Goal: Task Accomplishment & Management: Use online tool/utility

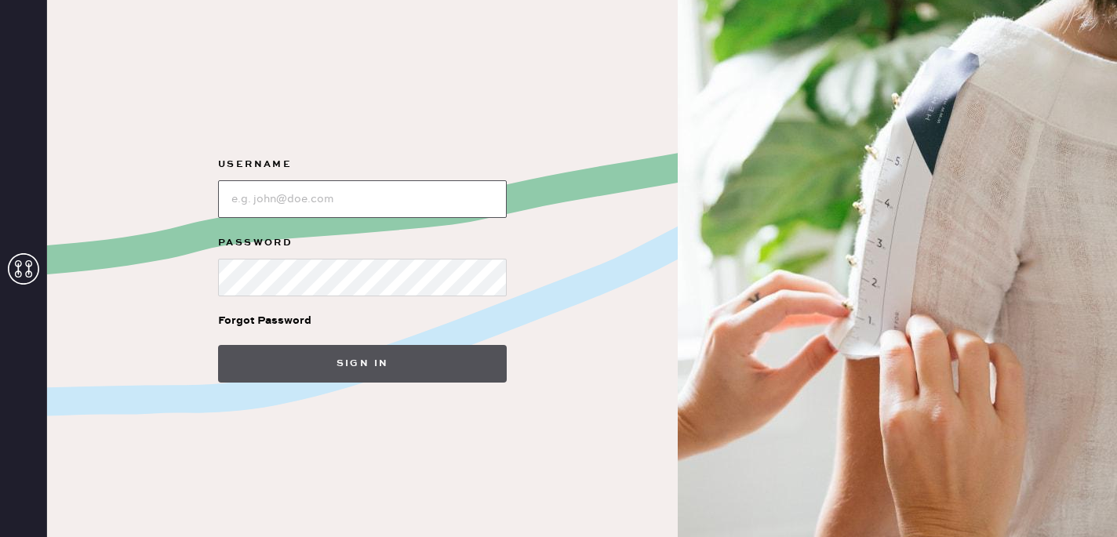
type input "reformationsouthcoastplaza"
click at [361, 351] on button "Sign in" at bounding box center [362, 364] width 289 height 38
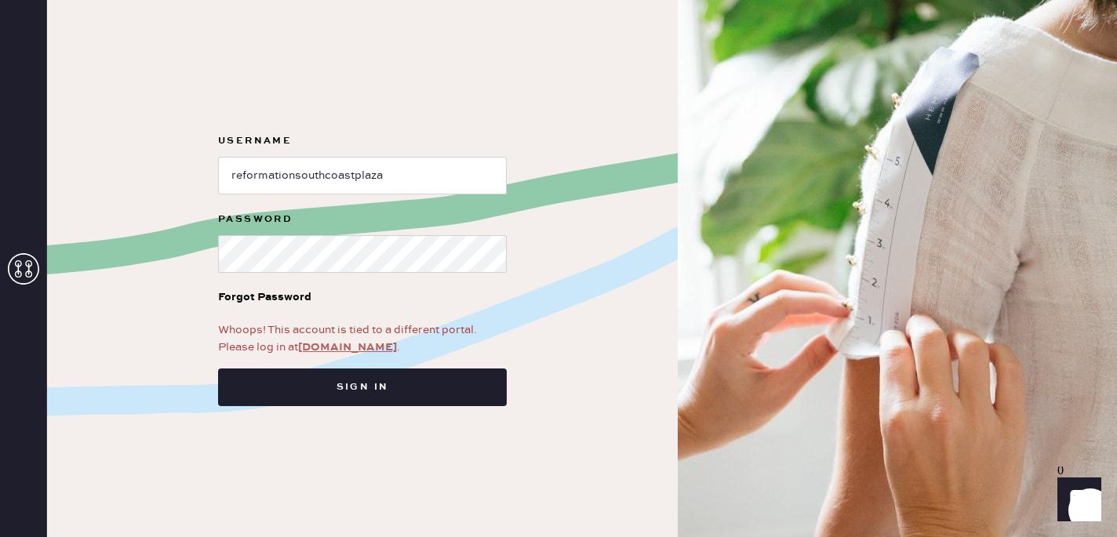
click at [362, 347] on link "[DOMAIN_NAME]" at bounding box center [347, 347] width 99 height 14
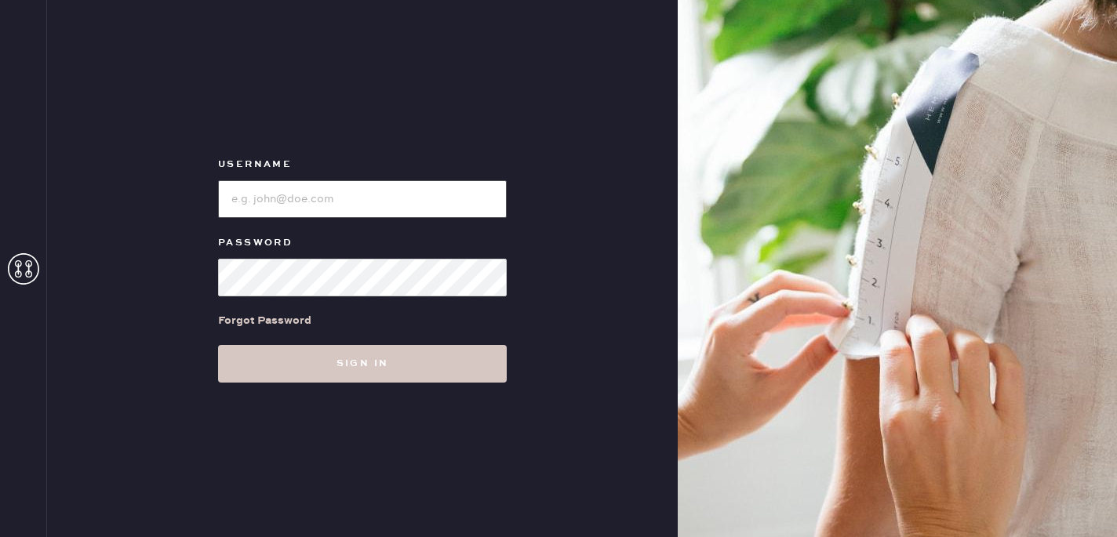
type input "reformationsouthcoastplaza"
click at [389, 385] on div "Username Password Forgot Password Sign in" at bounding box center [362, 268] width 630 height 537
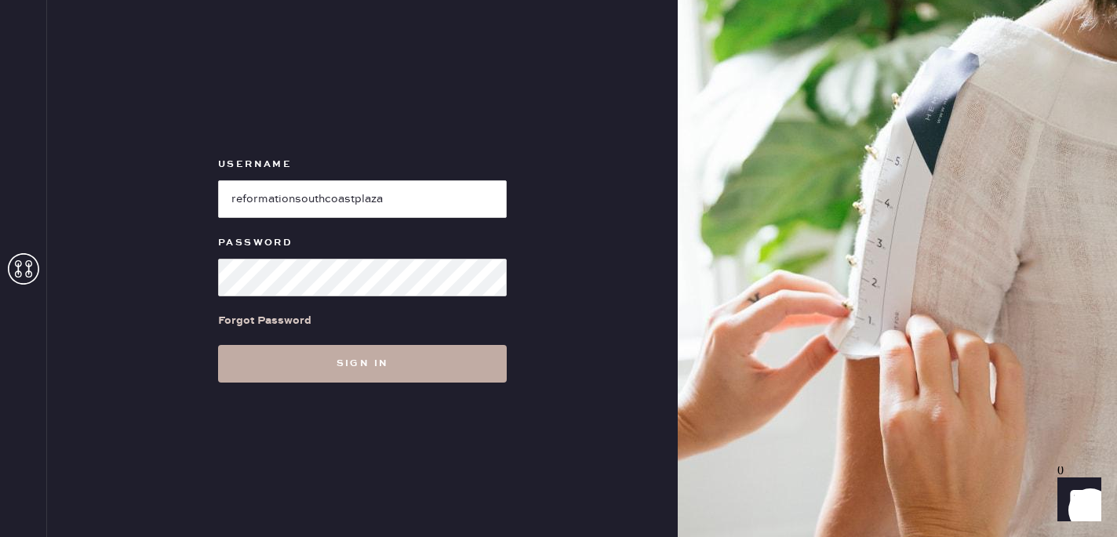
click at [391, 372] on button "Sign in" at bounding box center [362, 364] width 289 height 38
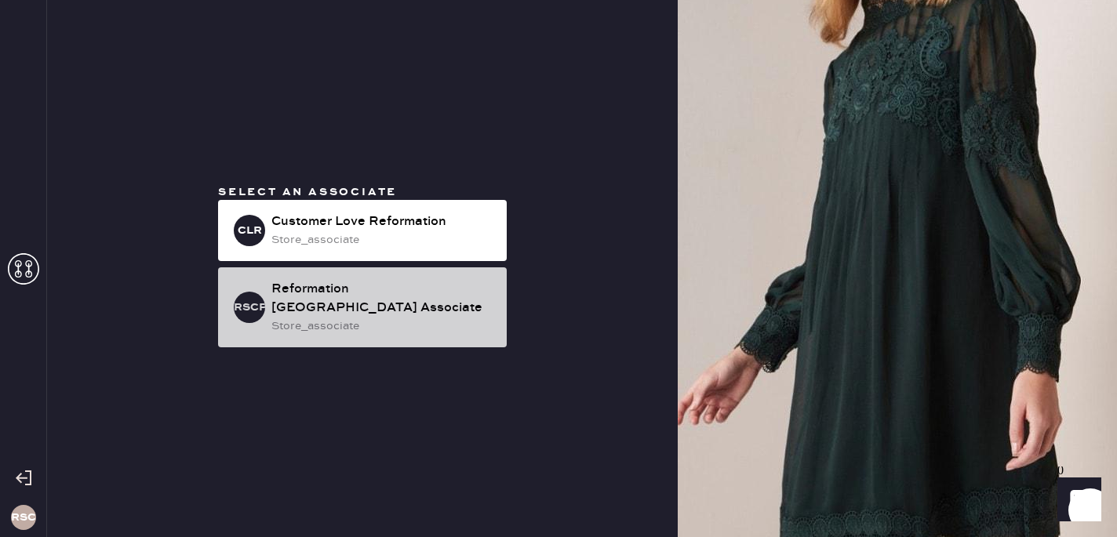
click at [380, 317] on div "Reformation [GEOGRAPHIC_DATA] Associate store_associate" at bounding box center [382, 307] width 223 height 55
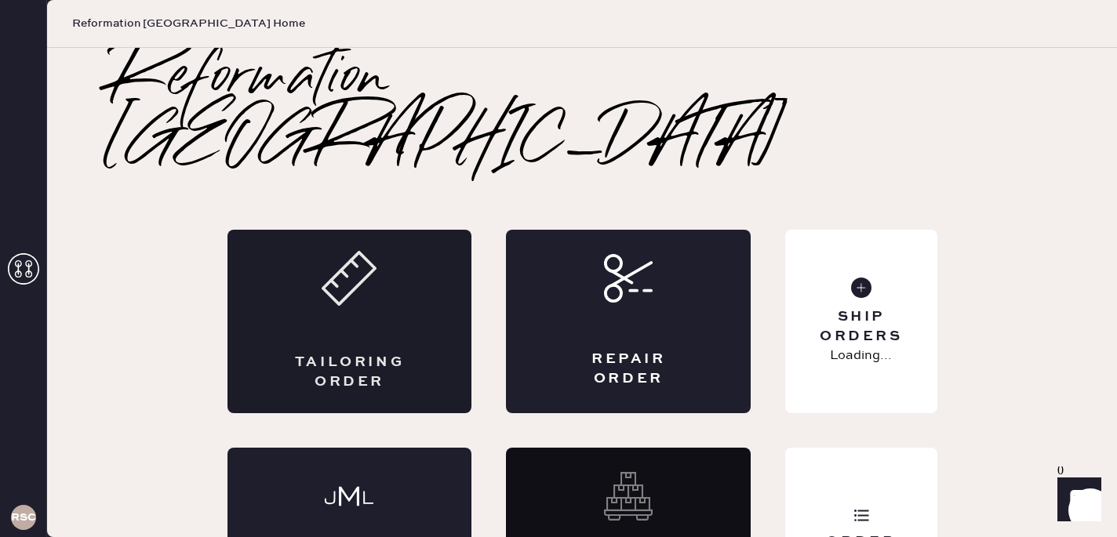
click at [426, 255] on div "Tailoring Order" at bounding box center [349, 321] width 245 height 183
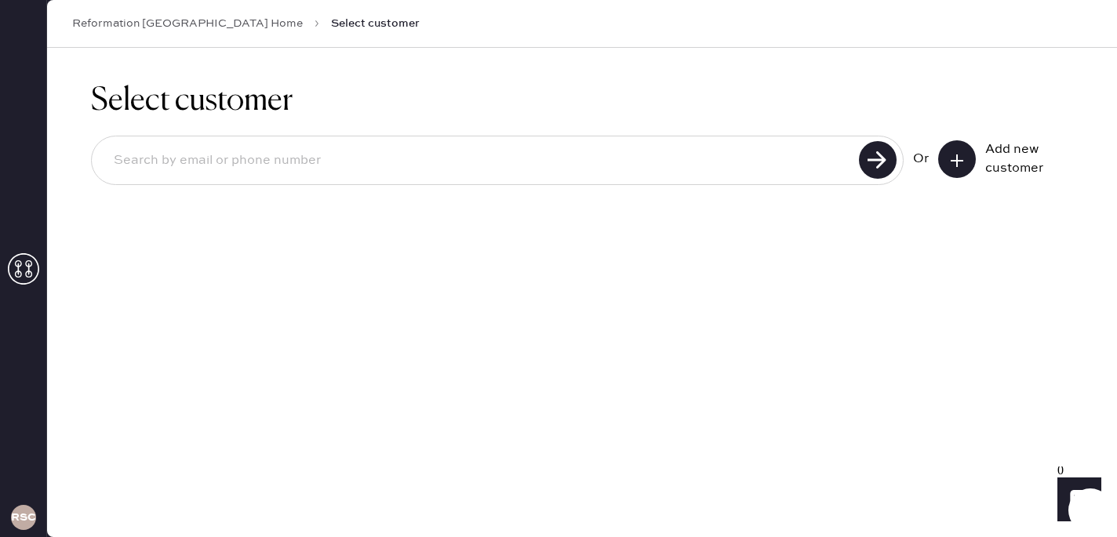
click at [737, 171] on input at bounding box center [477, 161] width 753 height 36
type input "6572620325"
click at [897, 164] on div at bounding box center [878, 160] width 39 height 39
click at [872, 168] on use at bounding box center [878, 160] width 38 height 38
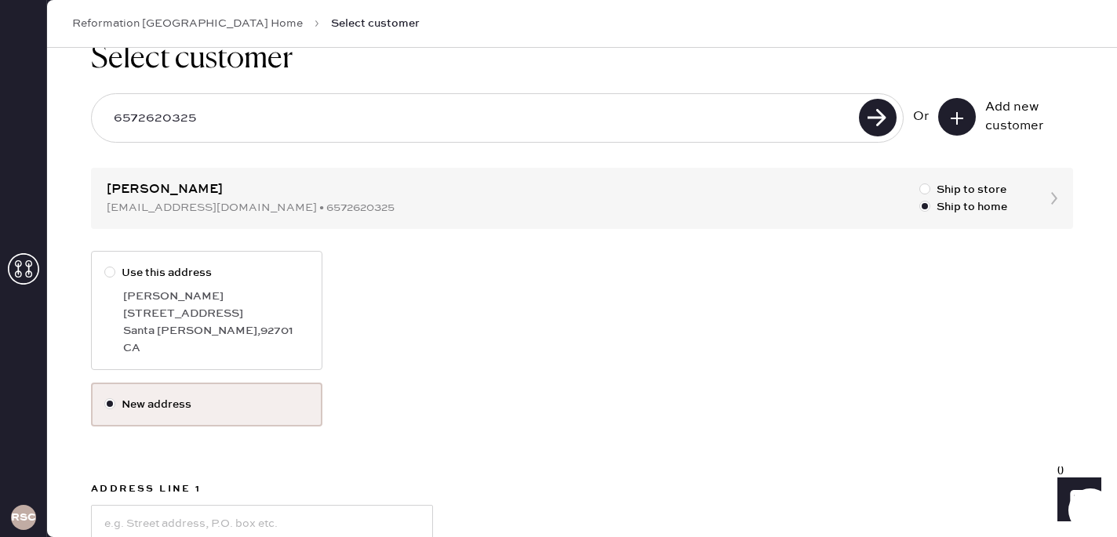
scroll to position [88, 0]
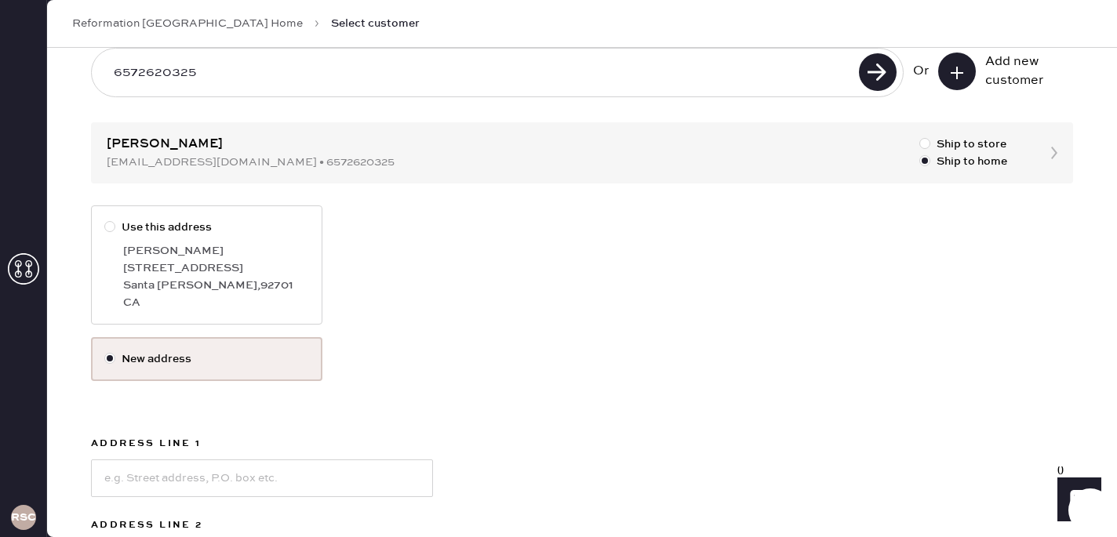
click at [167, 262] on div "630 S Orange Ave" at bounding box center [216, 268] width 186 height 17
click at [105, 220] on input "Use this address" at bounding box center [104, 219] width 1 height 1
radio input "true"
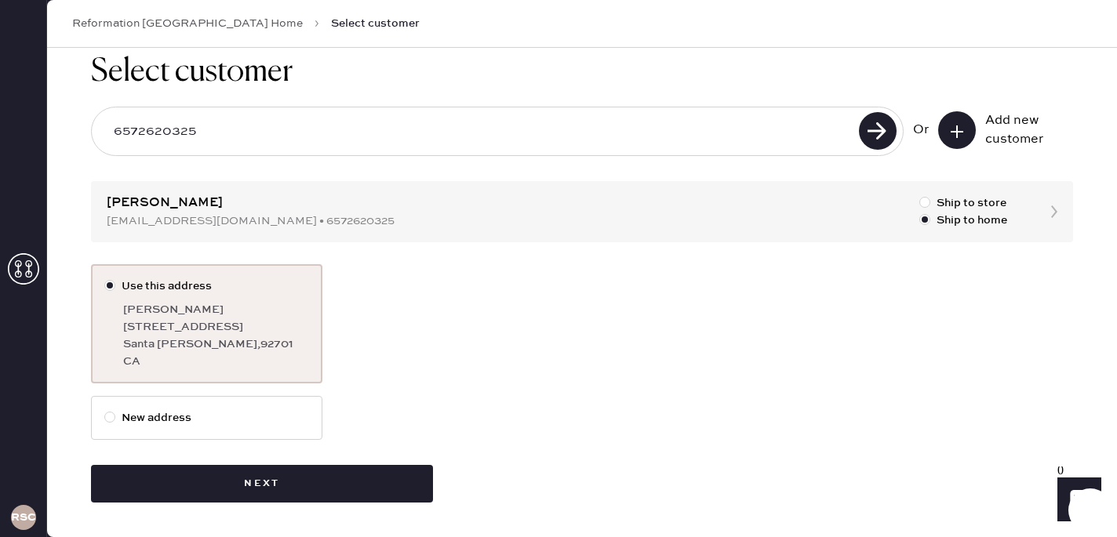
click at [304, 507] on div "Select customer 6572620325 Or Add new customer Evelin Marin delgadoevelin886@gm…" at bounding box center [582, 278] width 1070 height 518
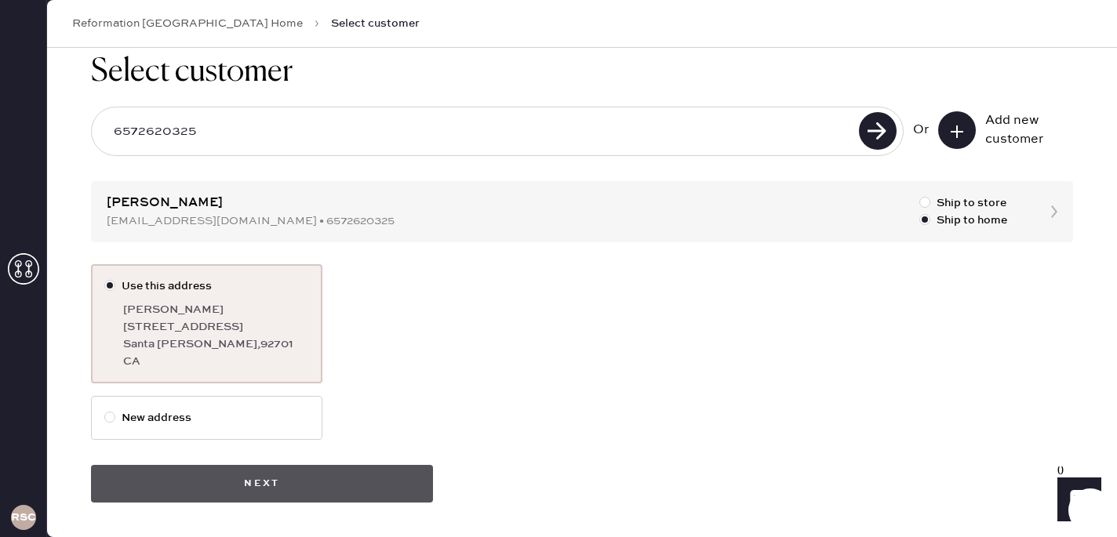
click at [305, 485] on button "Next" at bounding box center [262, 484] width 342 height 38
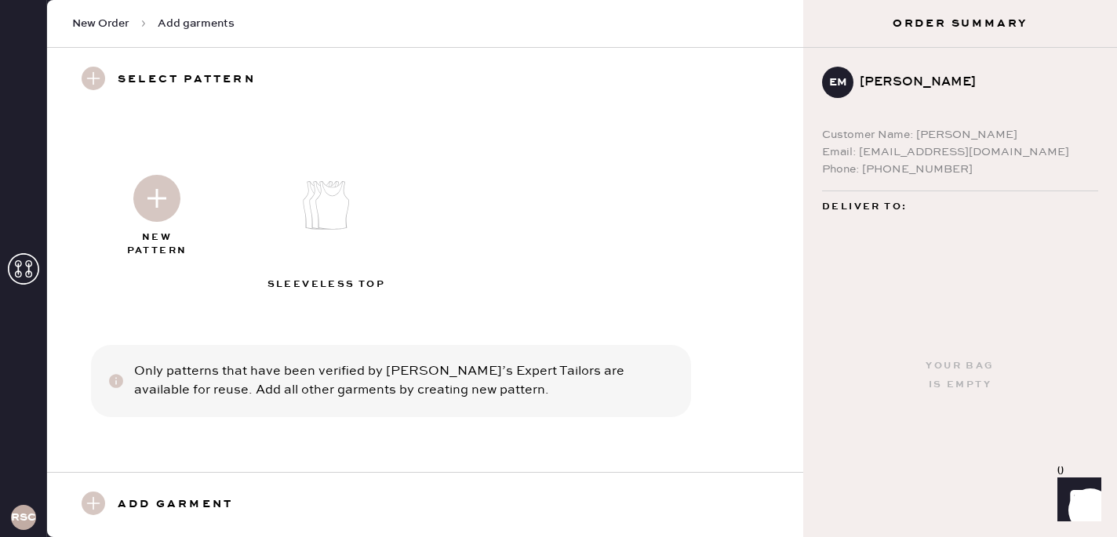
click at [162, 211] on img at bounding box center [156, 198] width 47 height 47
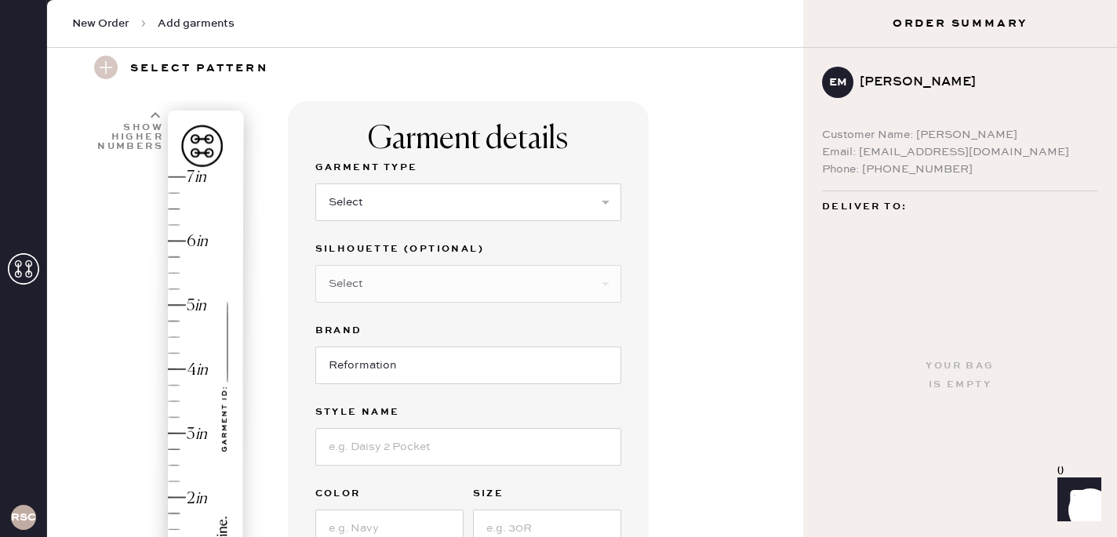
scroll to position [56, 0]
click at [398, 209] on select "Select Basic Skirt Jeans Leggings Pants Shorts Basic Sleeved Dress Basic Sleeve…" at bounding box center [468, 201] width 306 height 38
select select "6"
click at [315, 182] on select "Select Basic Skirt Jeans Leggings Pants Shorts Basic Sleeved Dress Basic Sleeve…" at bounding box center [468, 201] width 306 height 38
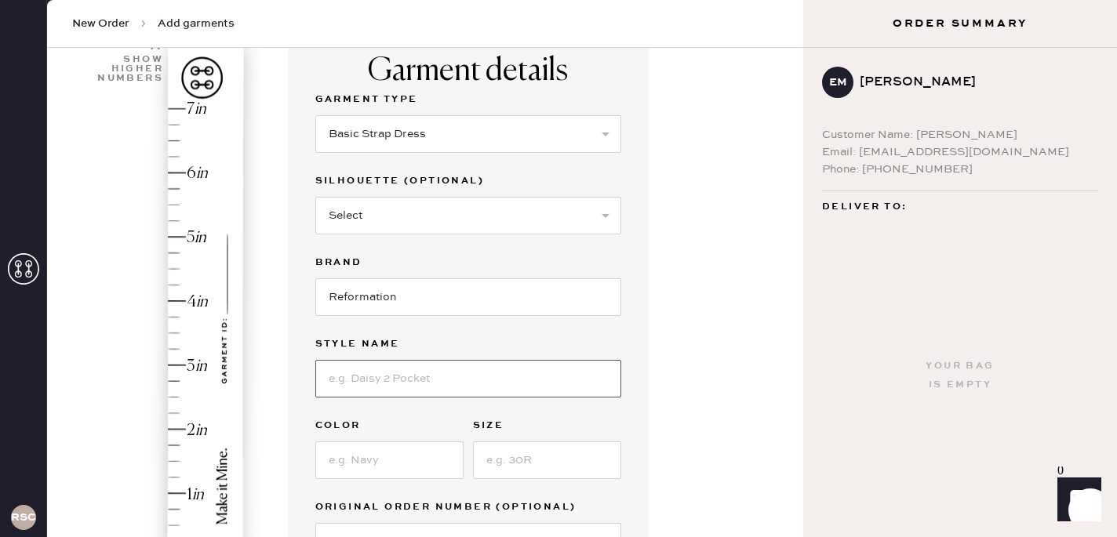
click at [398, 370] on input at bounding box center [468, 379] width 306 height 38
type input "Delilah Linen Dress"
click at [362, 460] on input at bounding box center [389, 460] width 148 height 38
type input "Green"
click at [558, 468] on input at bounding box center [547, 460] width 148 height 38
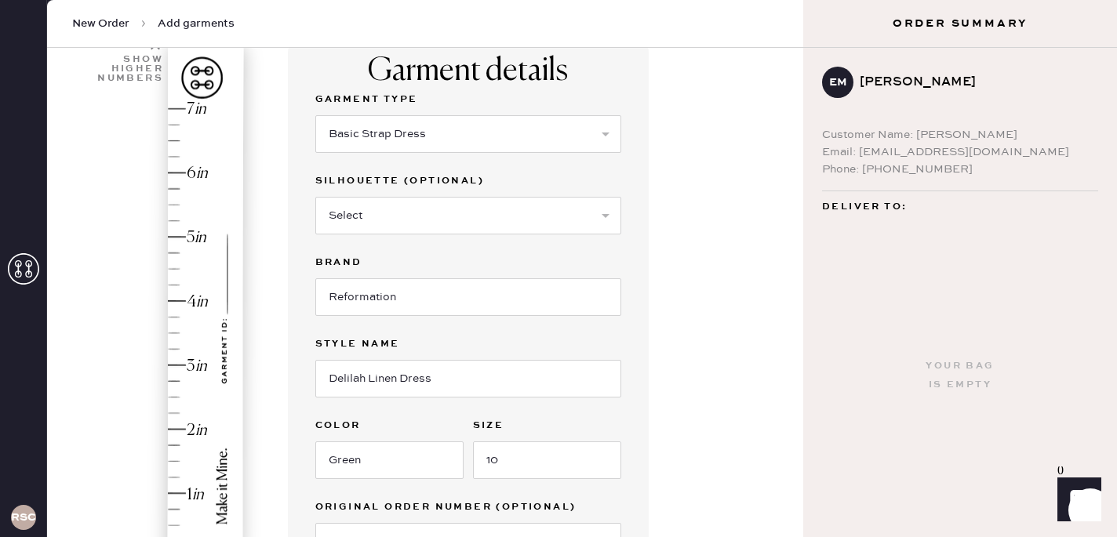
click at [669, 415] on div "Garment details Garment Type Select Basic Skirt Jeans Leggings Pants Shorts Bas…" at bounding box center [539, 484] width 503 height 903
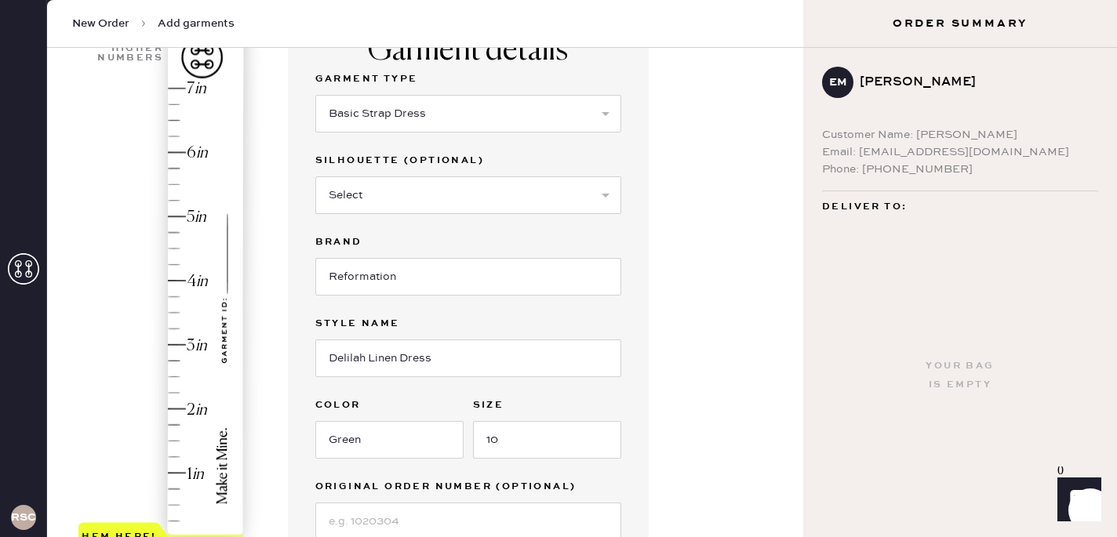
scroll to position [147, 0]
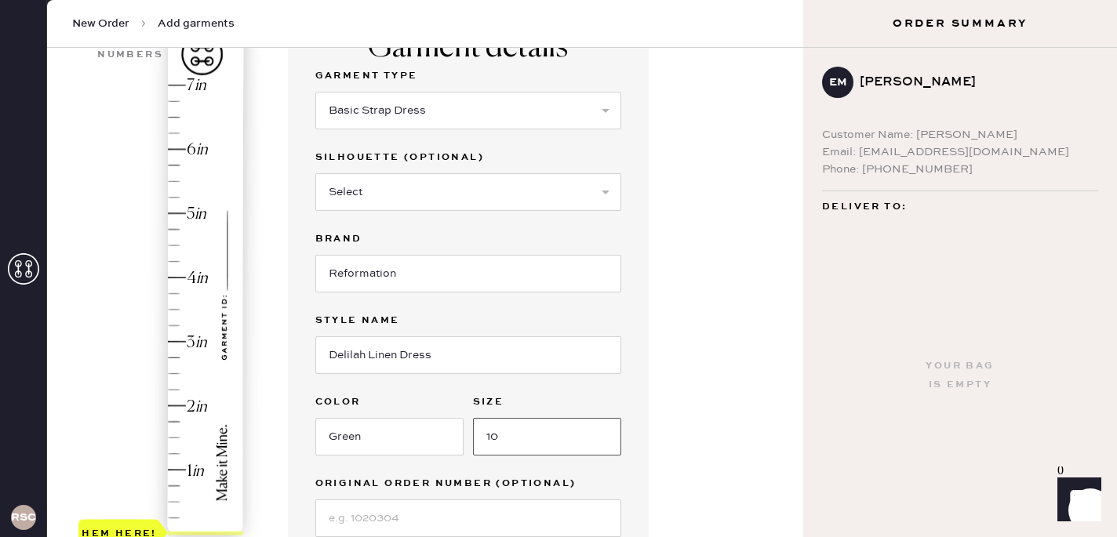
click at [566, 426] on input "10" at bounding box center [547, 437] width 148 height 38
click at [551, 441] on input "10" at bounding box center [547, 437] width 148 height 38
type input "1"
type input "10"
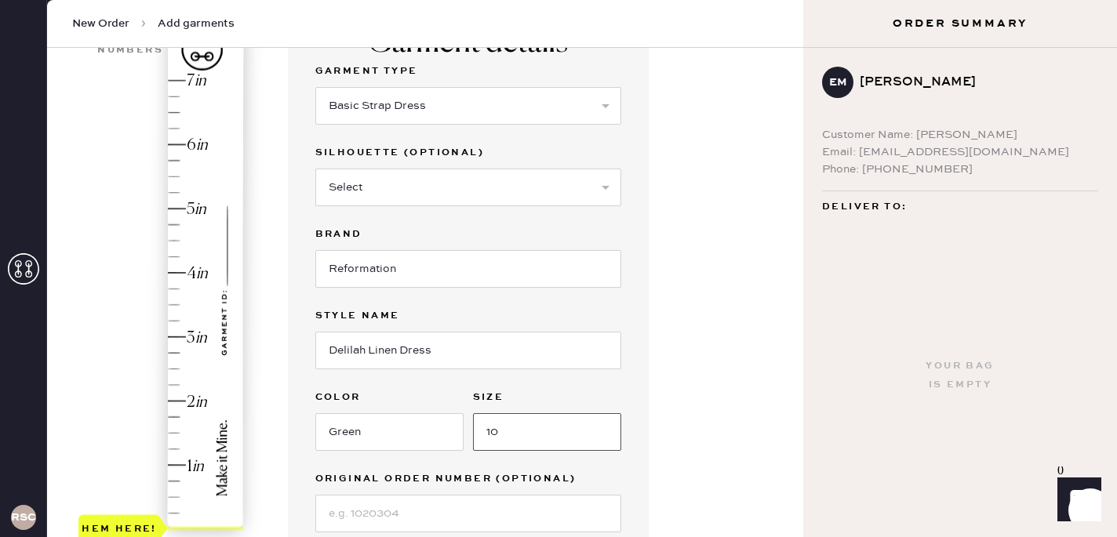
scroll to position [151, 0]
type input "6.5"
click at [175, 113] on div "Hem here!" at bounding box center [161, 305] width 167 height 463
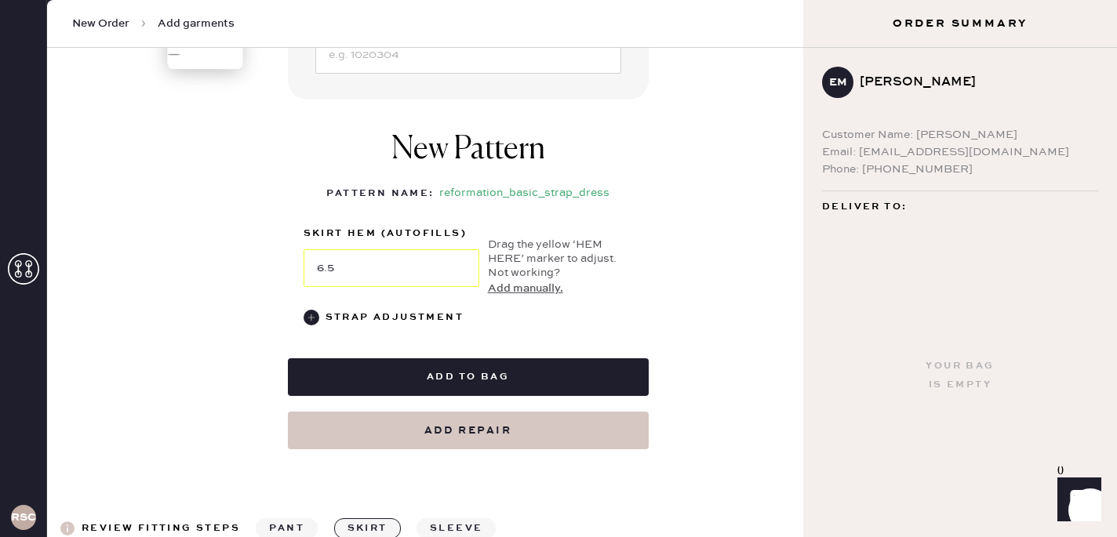
scroll to position [611, 0]
click at [311, 317] on use at bounding box center [311, 317] width 16 height 16
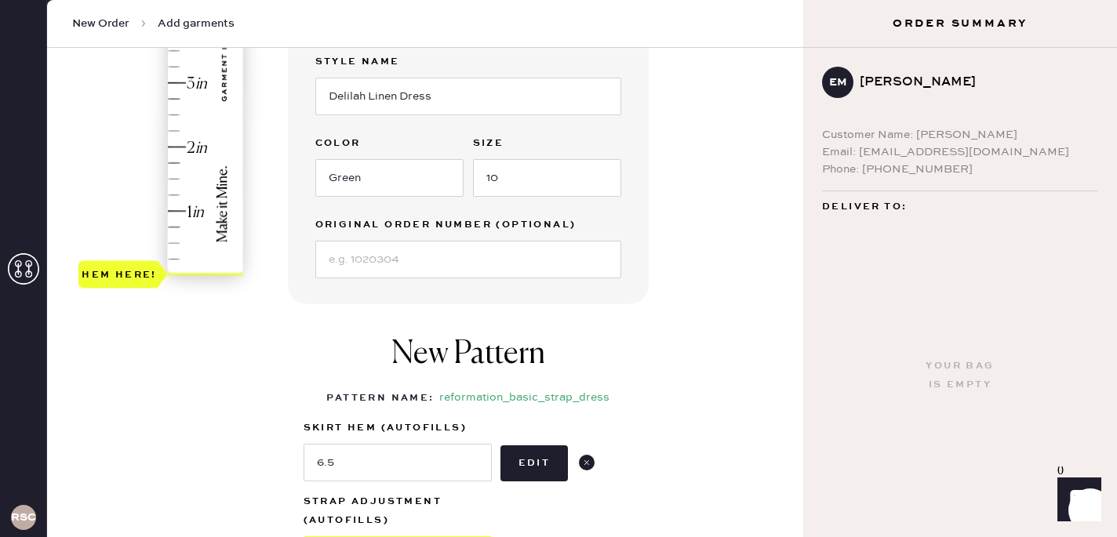
scroll to position [408, 0]
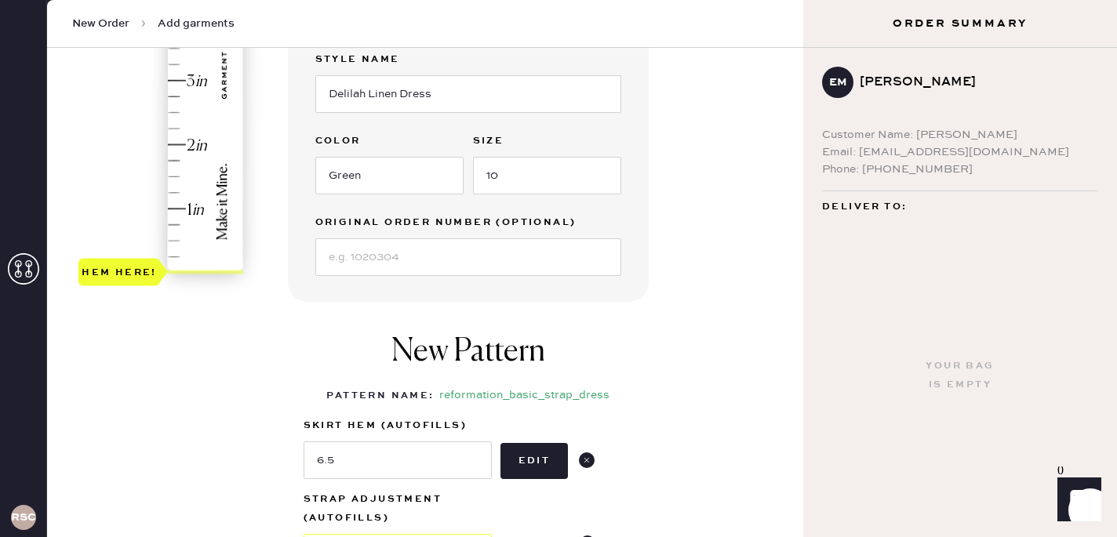
click at [212, 272] on div at bounding box center [205, 273] width 75 height 4
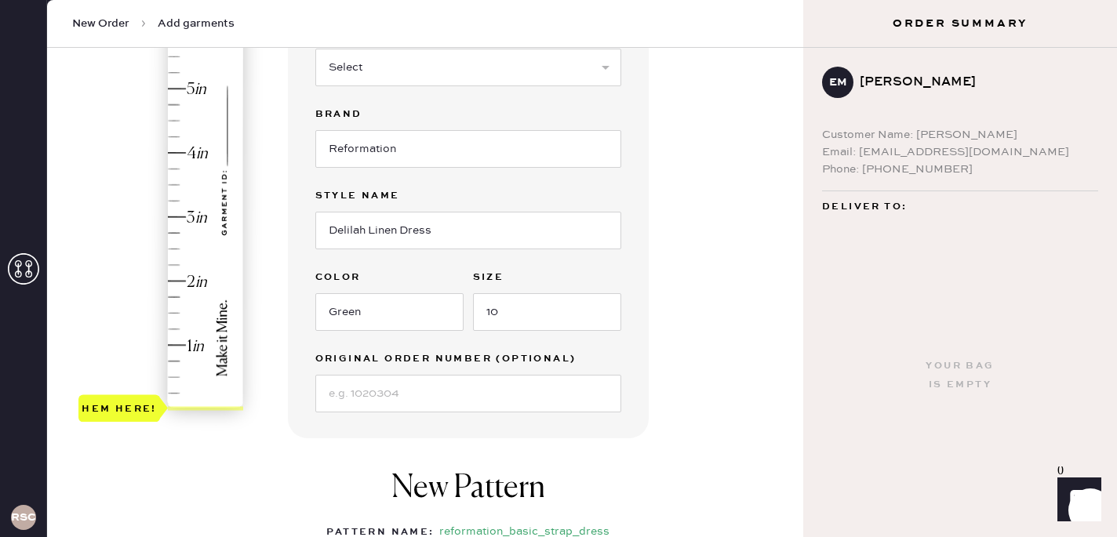
scroll to position [268, 0]
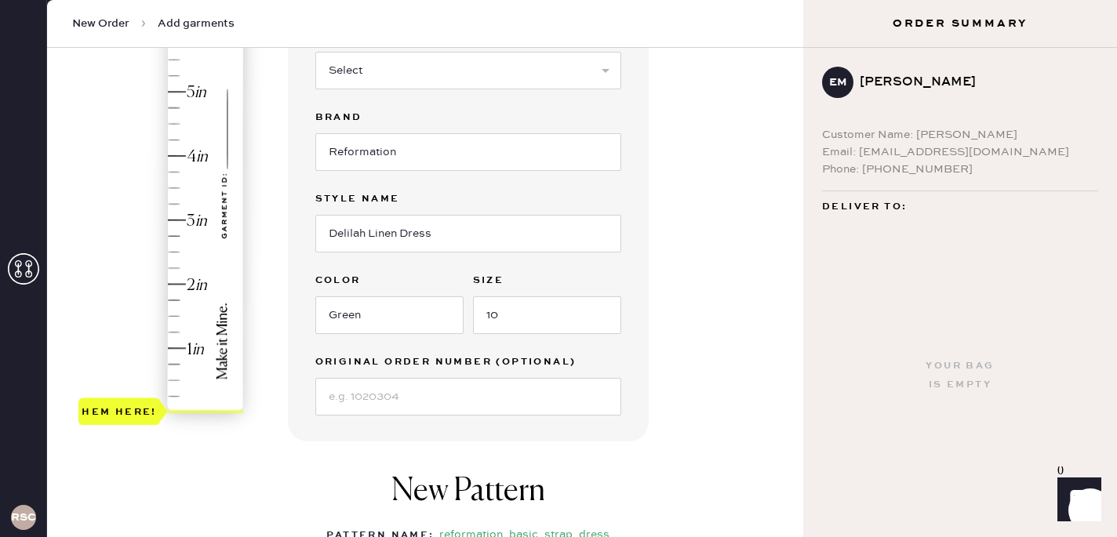
type input "1.5"
click at [176, 318] on div "Hem here!" at bounding box center [161, 188] width 167 height 463
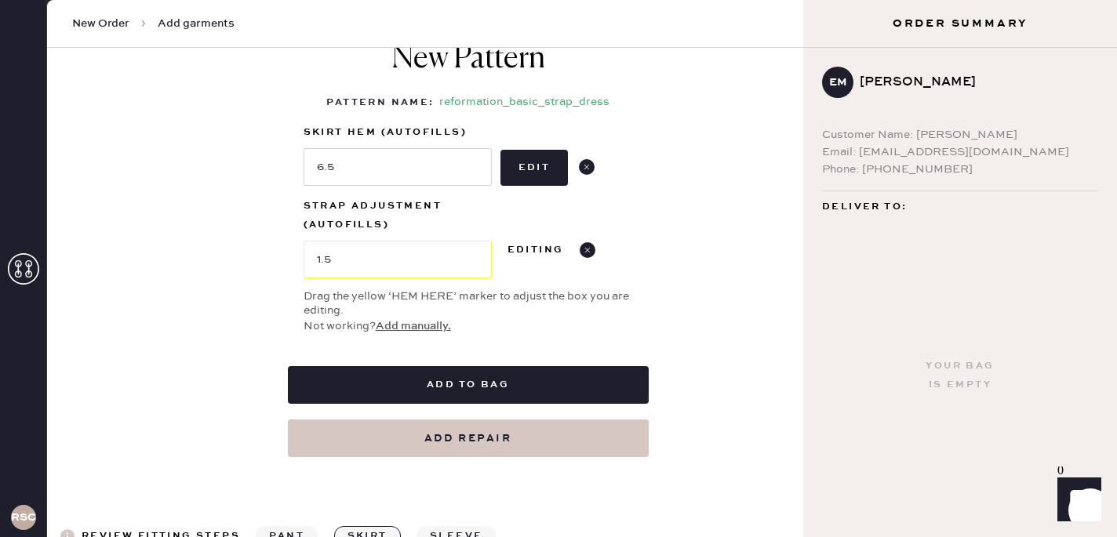
scroll to position [717, 0]
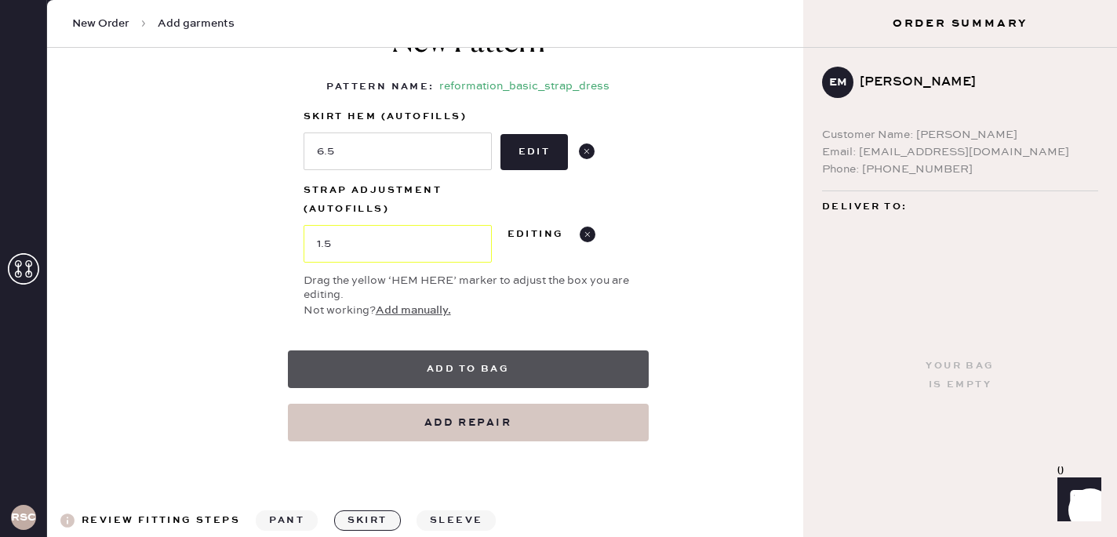
click at [396, 364] on button "Add to bag" at bounding box center [468, 370] width 361 height 38
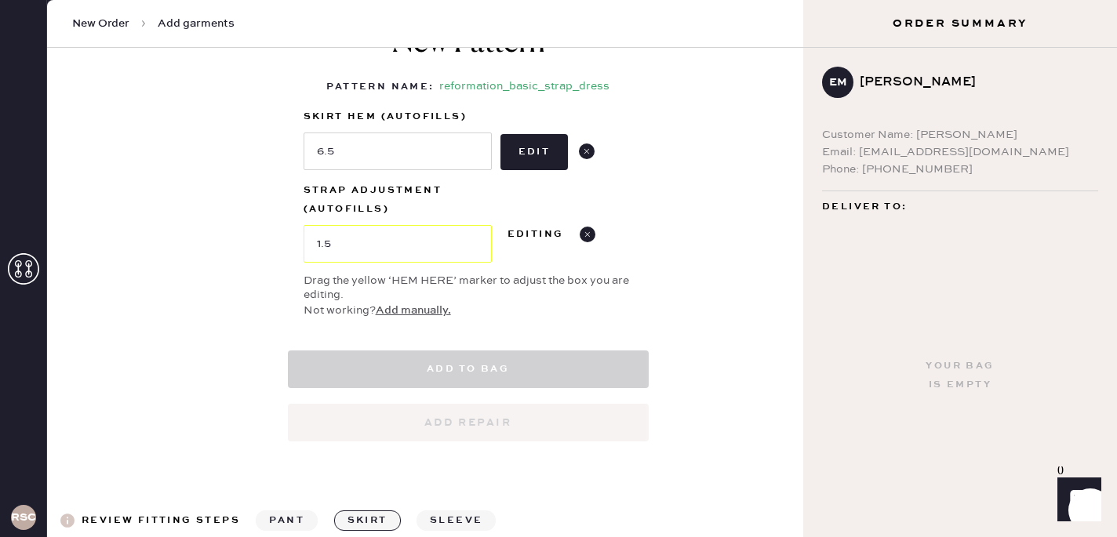
select select
select select "6"
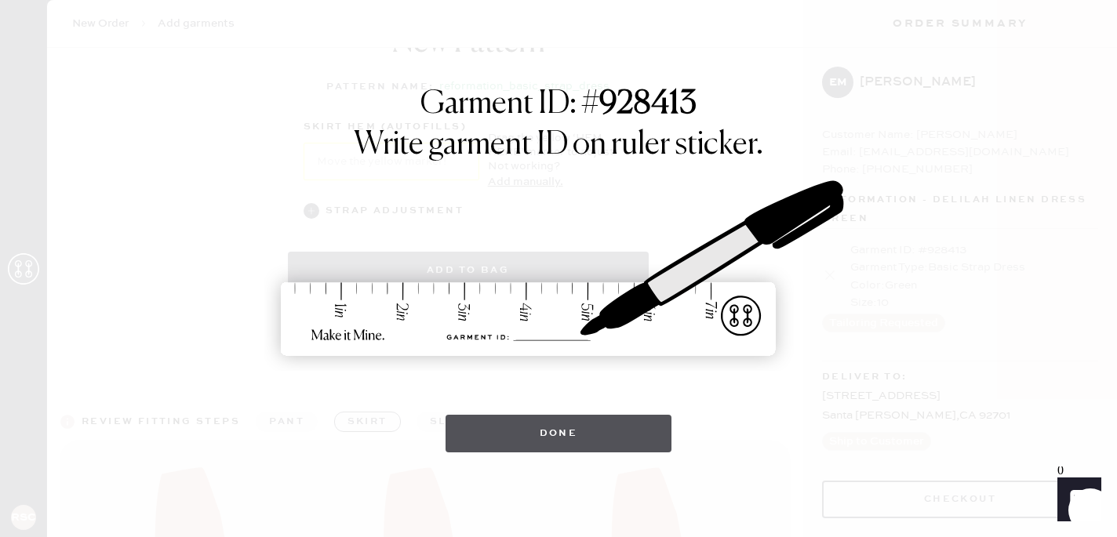
click at [518, 424] on button "Done" at bounding box center [558, 434] width 227 height 38
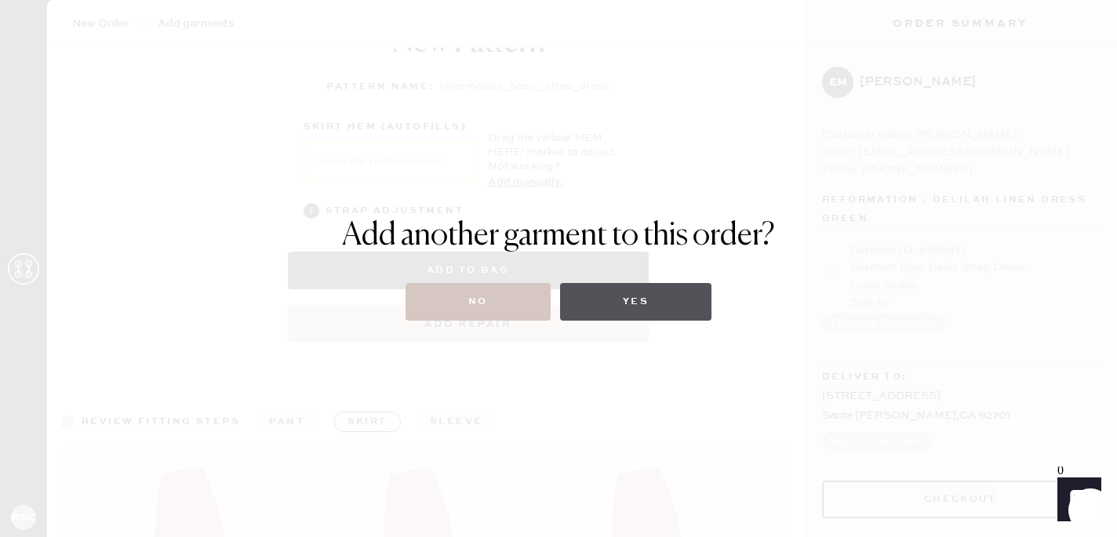
click at [650, 315] on button "Yes" at bounding box center [635, 302] width 151 height 38
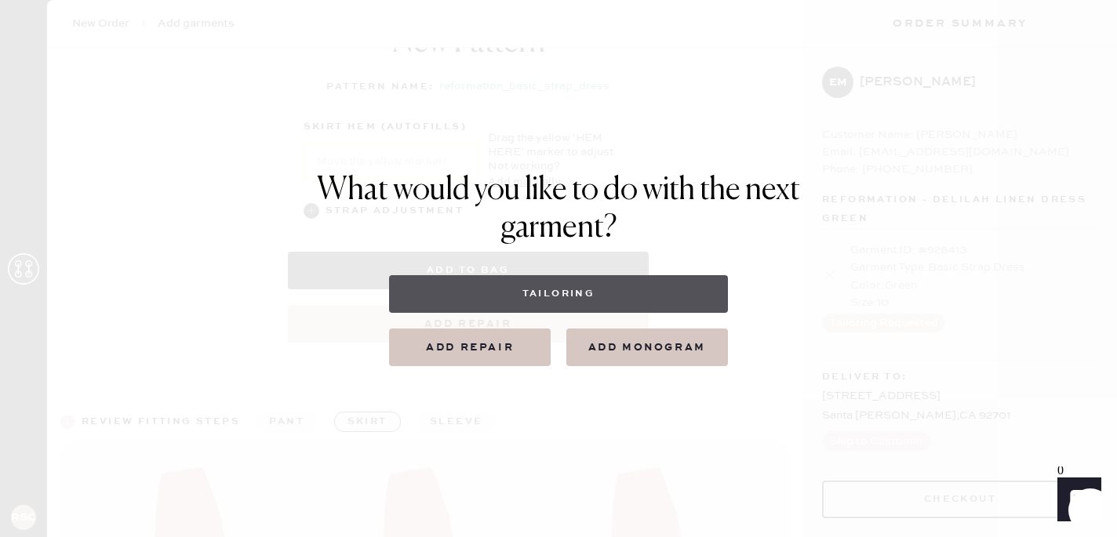
click at [603, 294] on button "Tailoring" at bounding box center [558, 294] width 338 height 38
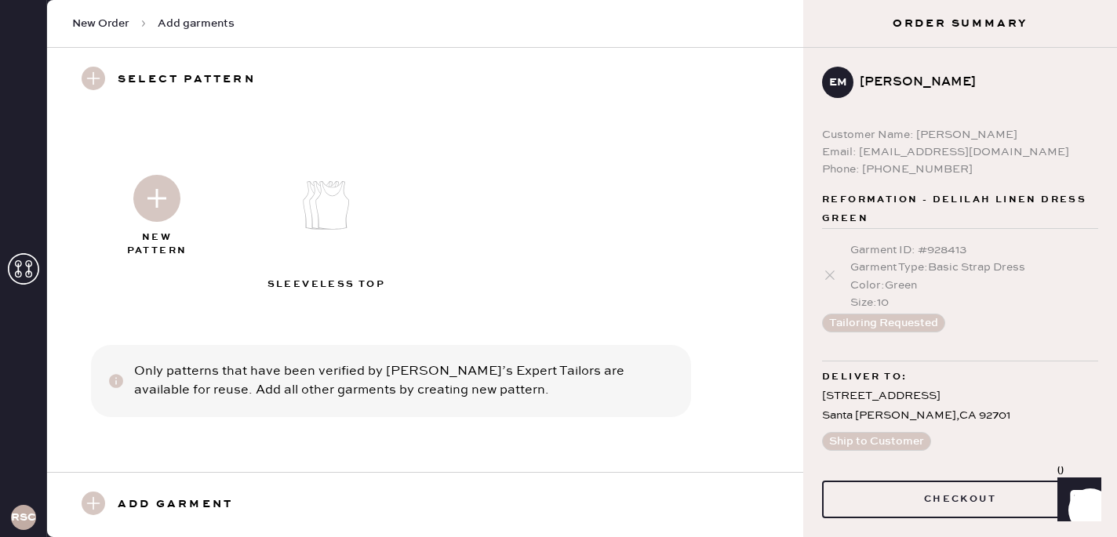
click at [167, 193] on img at bounding box center [156, 198] width 47 height 47
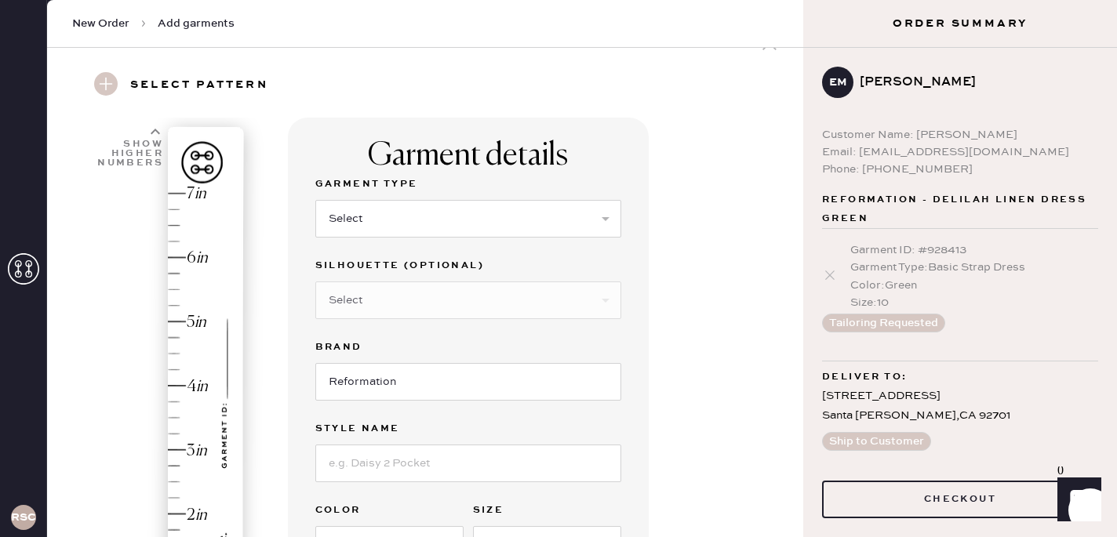
scroll to position [64, 0]
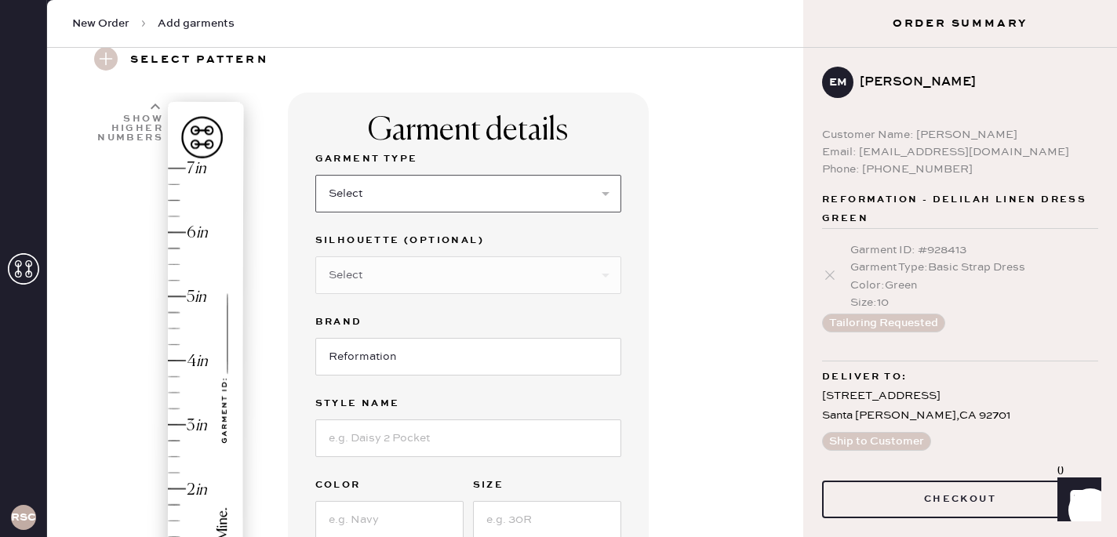
click at [384, 198] on select "Select Basic Skirt Jeans Leggings Pants Shorts Basic Sleeved Dress Basic Sleeve…" at bounding box center [468, 194] width 306 height 38
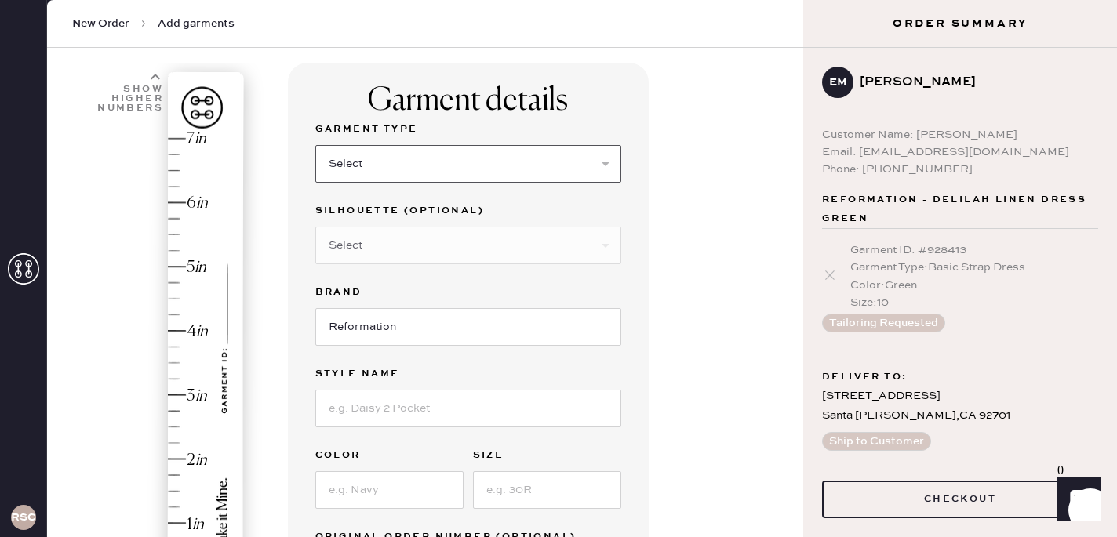
click at [405, 160] on select "Select Basic Skirt Jeans Leggings Pants Shorts Basic Sleeved Dress Basic Sleeve…" at bounding box center [468, 164] width 306 height 38
select select "6"
click at [315, 145] on select "Select Basic Skirt Jeans Leggings Pants Shorts Basic Sleeved Dress Basic Sleeve…" at bounding box center [468, 164] width 306 height 38
click at [453, 242] on select "Select Maxi Dress Midi Dress Mini Dress Other" at bounding box center [468, 246] width 306 height 38
select select "37"
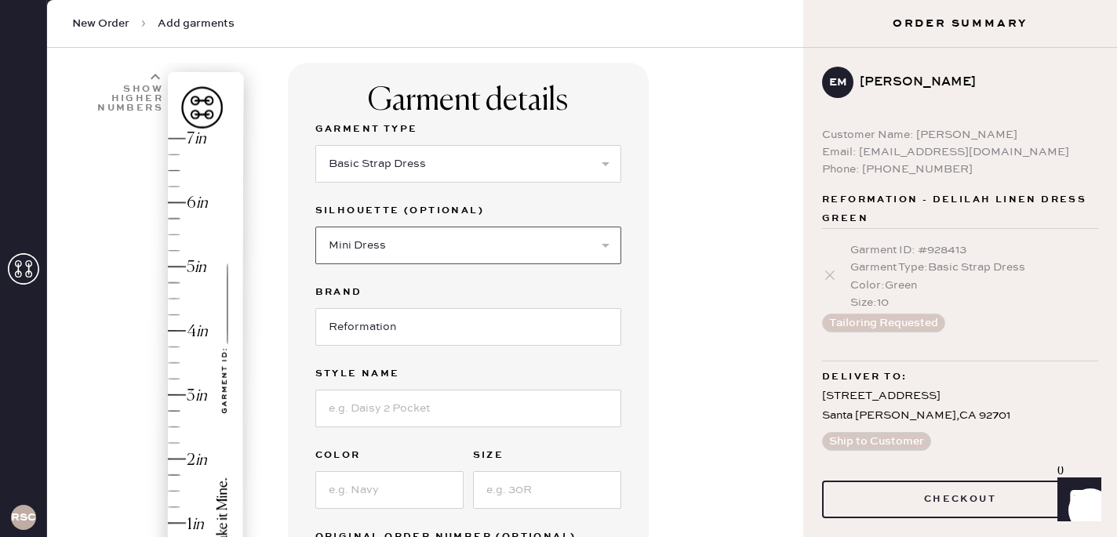
click at [315, 227] on select "Select Maxi Dress Midi Dress Mini Dress Other" at bounding box center [468, 246] width 306 height 38
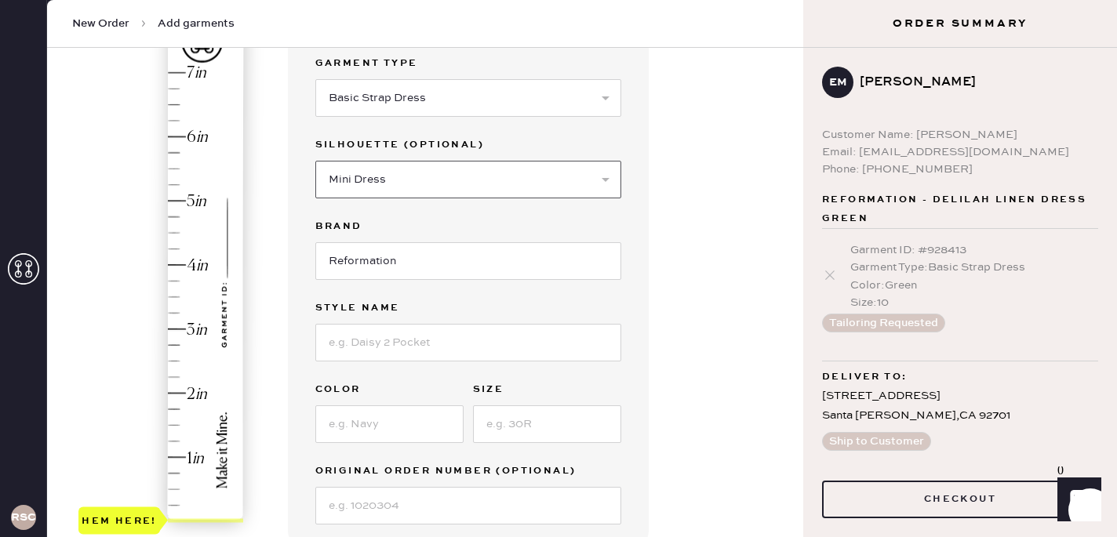
scroll to position [160, 0]
click at [432, 340] on input at bounding box center [468, 342] width 306 height 38
type input "Willene Dress"
click at [384, 420] on input at bounding box center [389, 424] width 148 height 38
type input "Coffee"
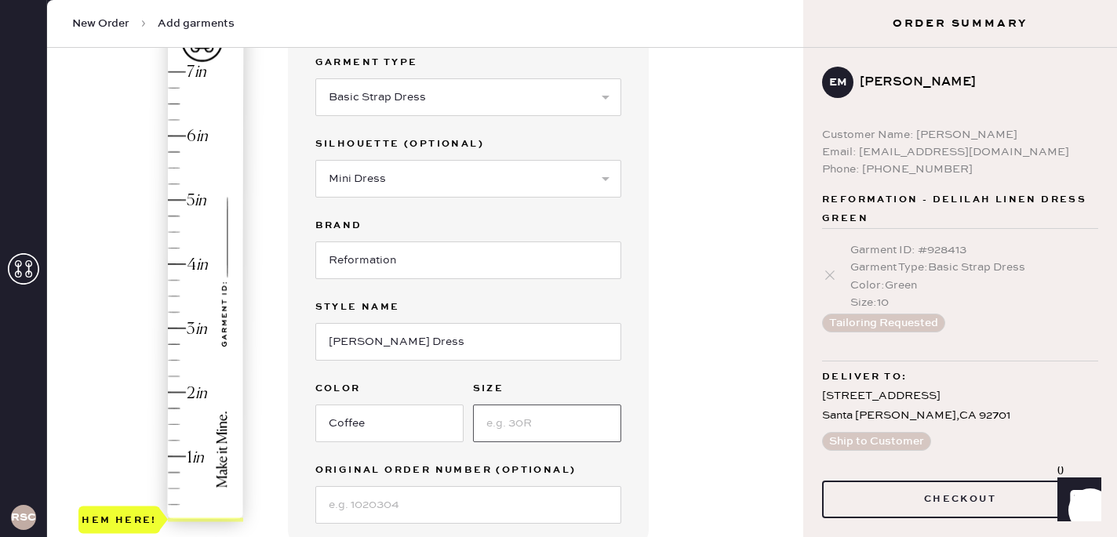
click at [517, 423] on input at bounding box center [547, 424] width 148 height 38
type input "10"
type input "2.5"
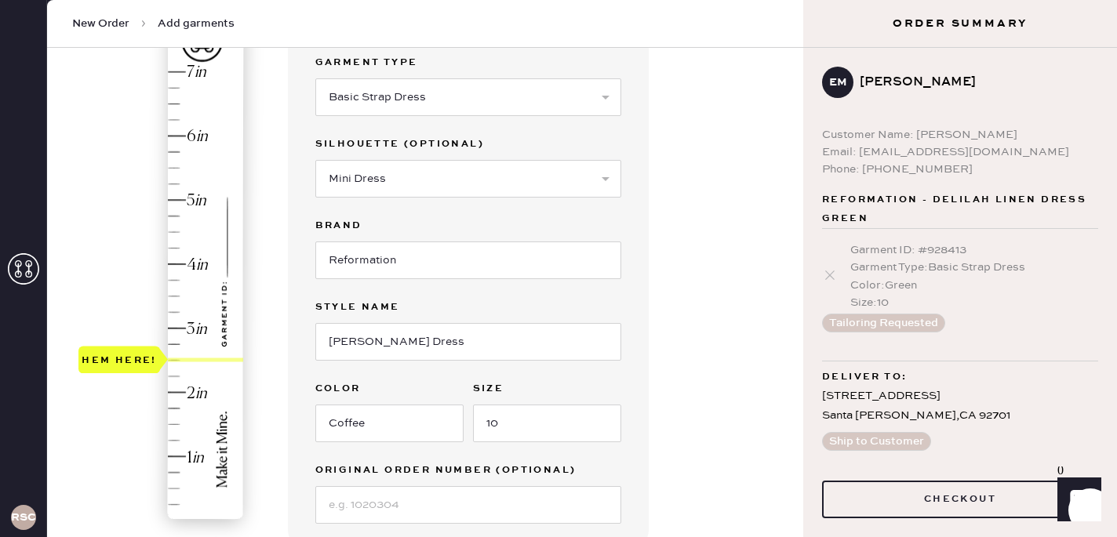
click at [180, 360] on div "Hem here!" at bounding box center [161, 296] width 167 height 463
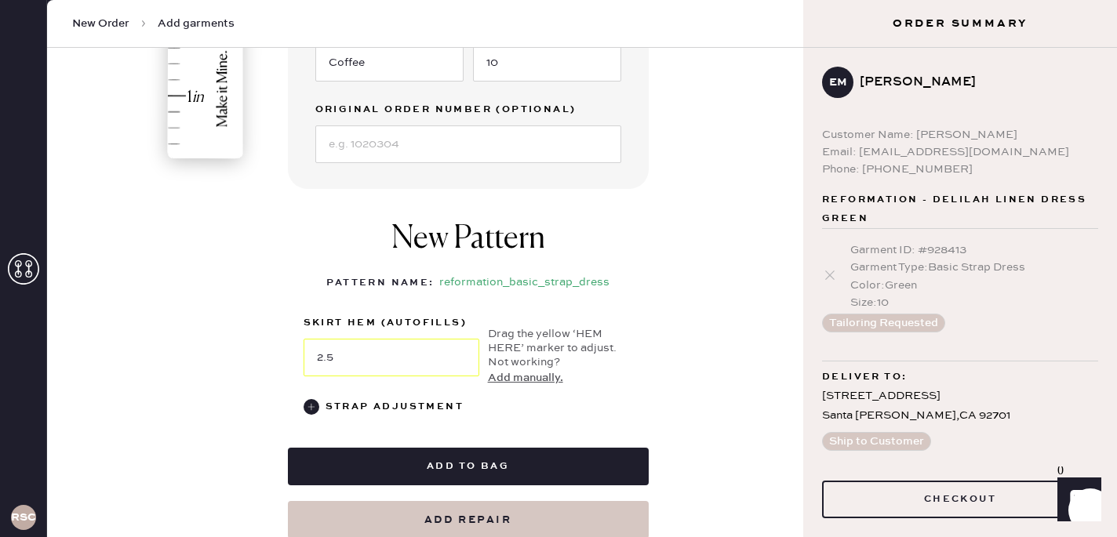
scroll to position [532, 0]
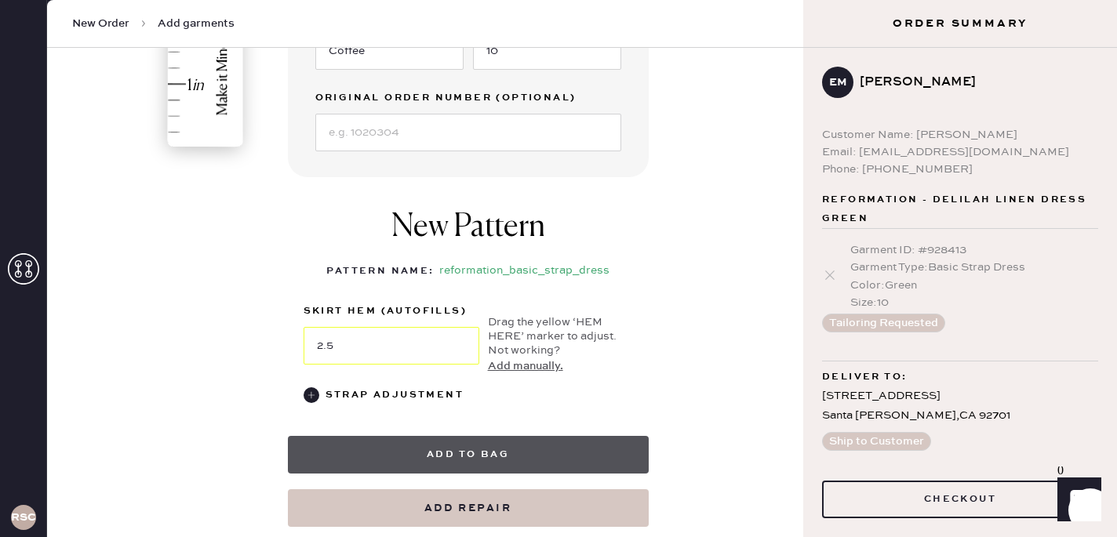
click at [413, 444] on button "Add to bag" at bounding box center [468, 455] width 361 height 38
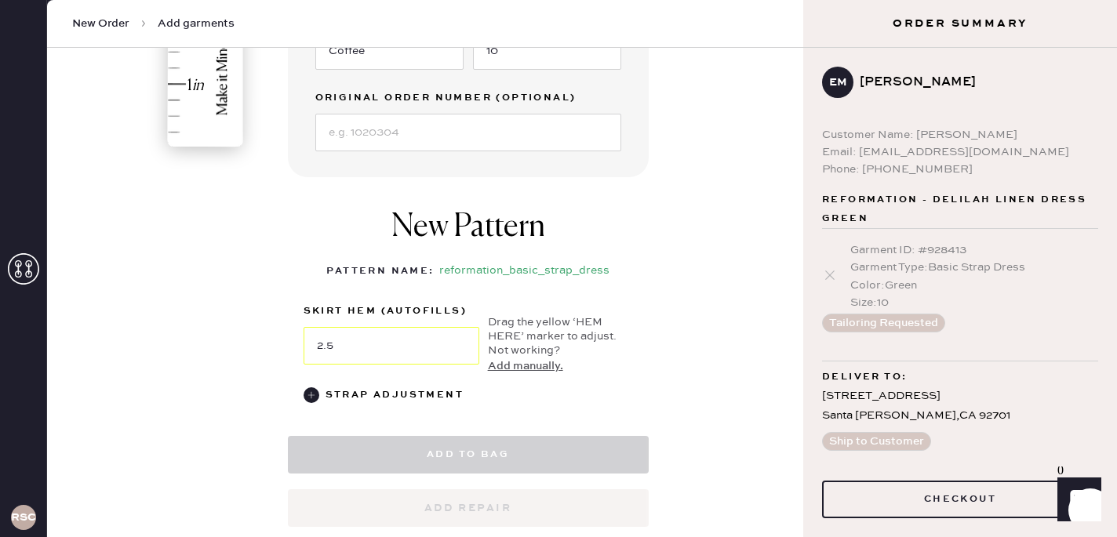
select select
select select "6"
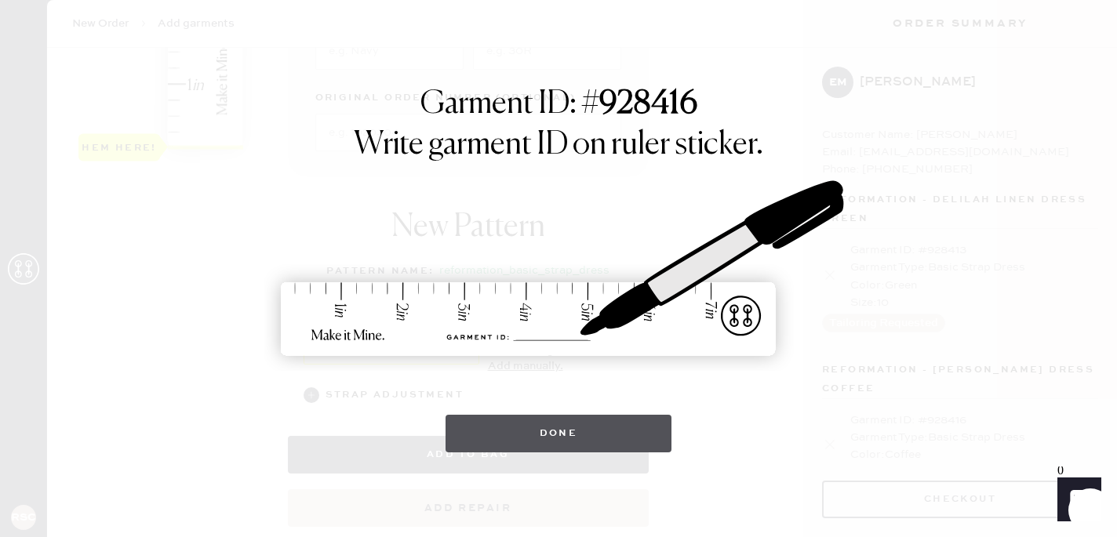
click at [544, 445] on button "Done" at bounding box center [558, 434] width 227 height 38
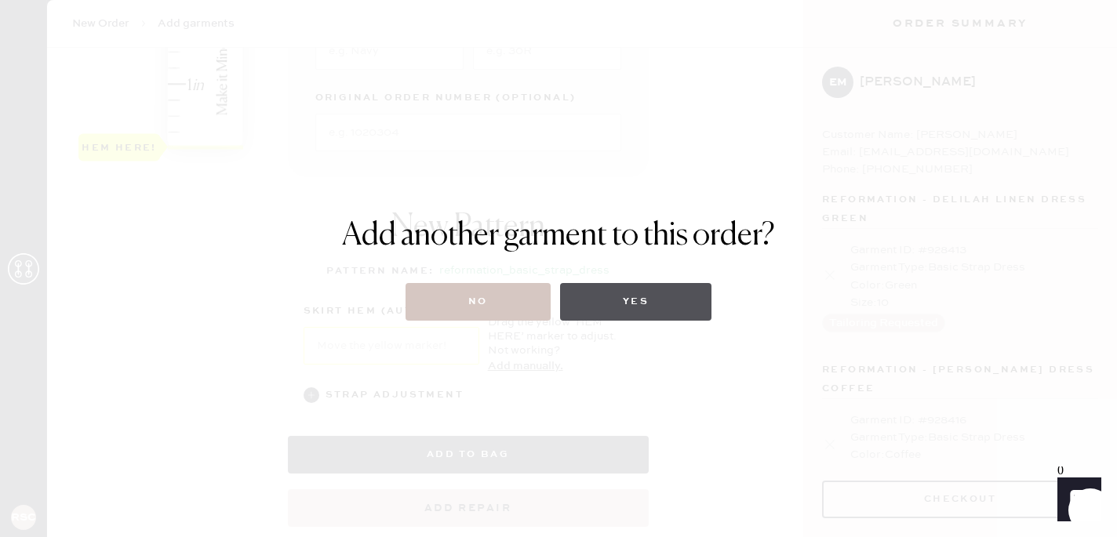
click at [629, 304] on button "Yes" at bounding box center [635, 302] width 151 height 38
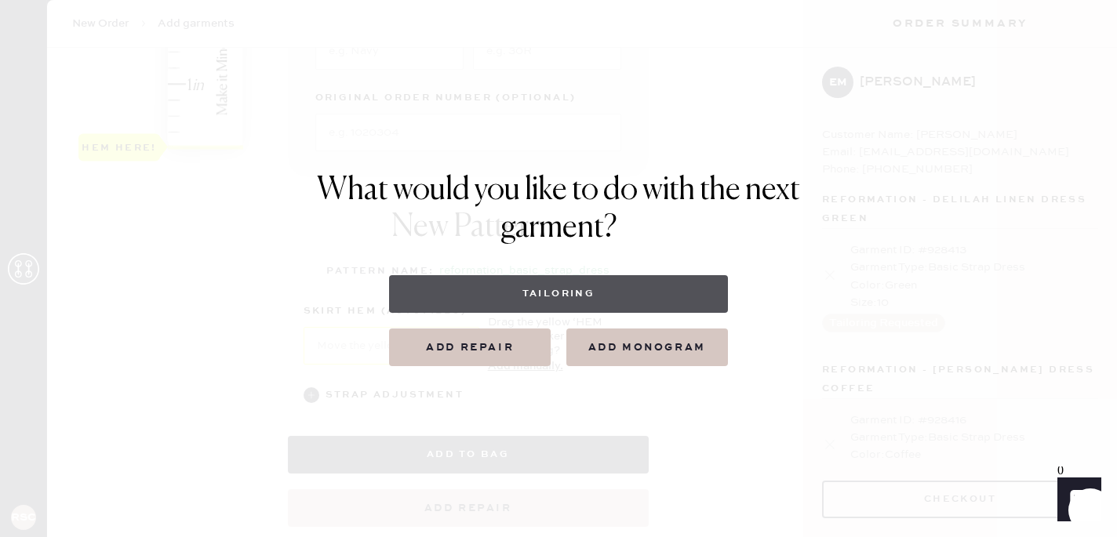
click at [535, 296] on button "Tailoring" at bounding box center [558, 294] width 338 height 38
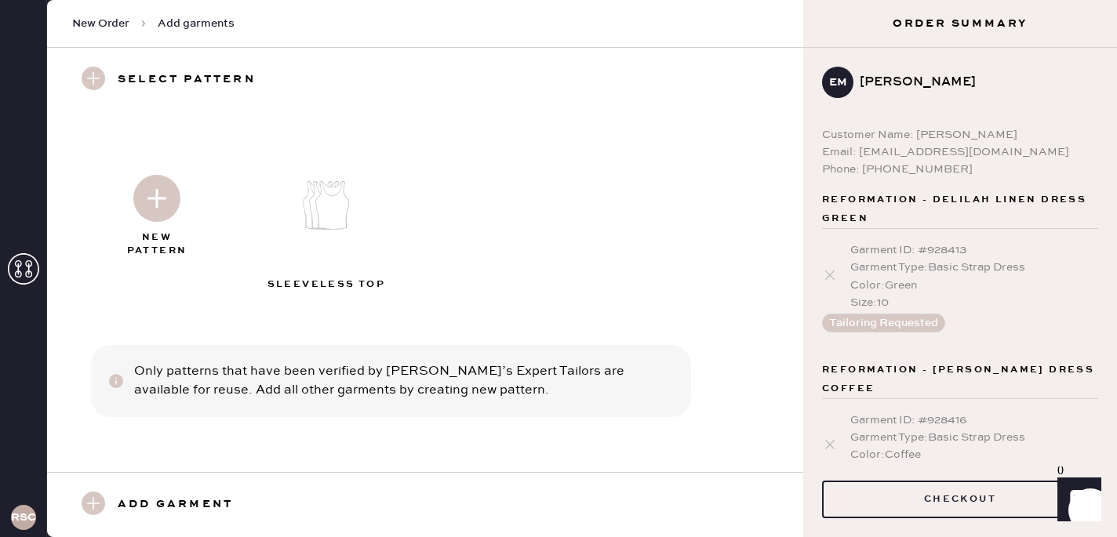
click at [173, 195] on img at bounding box center [156, 198] width 47 height 47
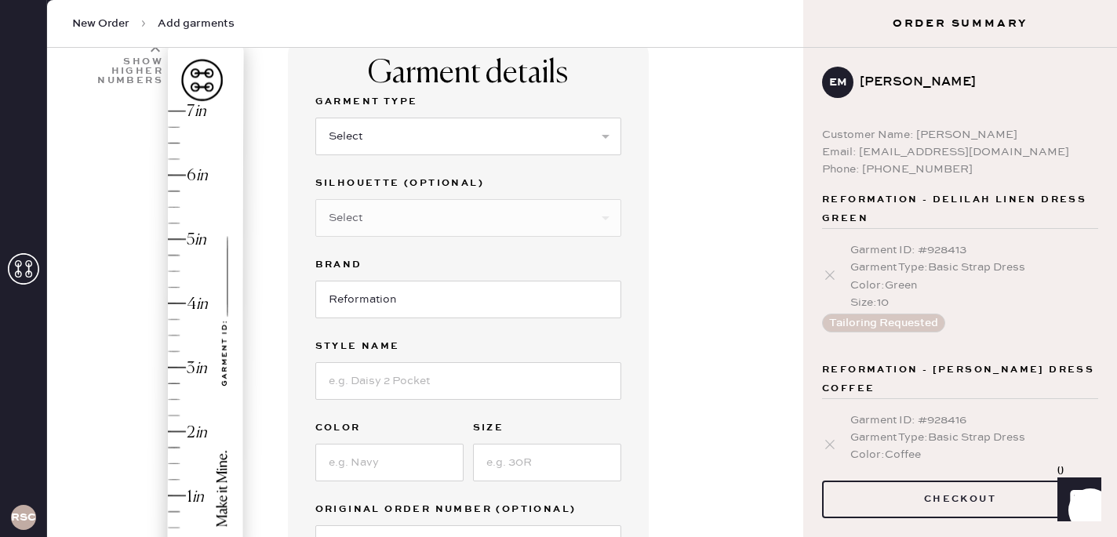
scroll to position [141, 0]
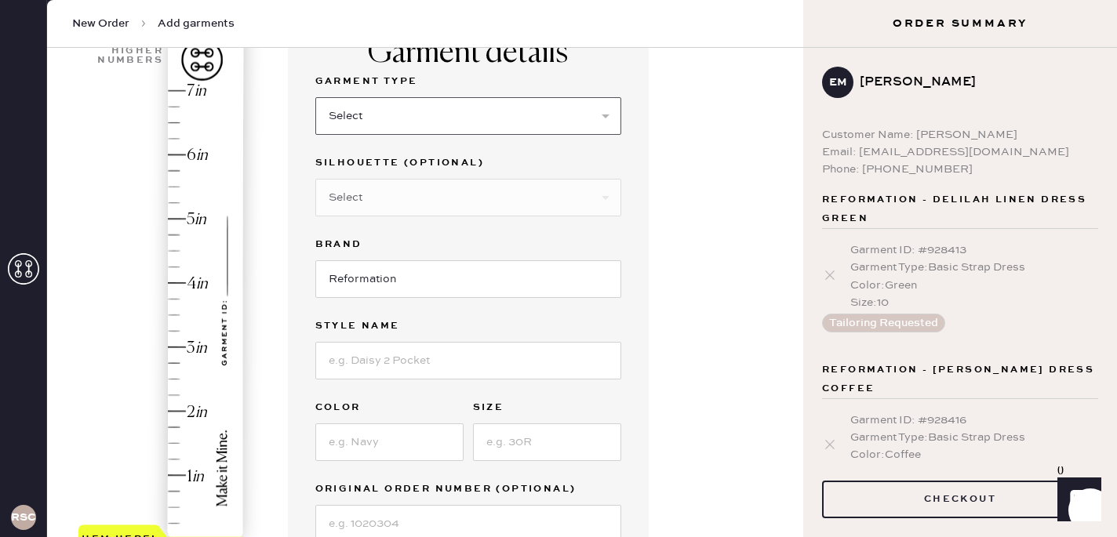
click at [423, 125] on select "Select Basic Skirt Jeans Leggings Pants Shorts Basic Sleeved Dress Basic Sleeve…" at bounding box center [468, 116] width 306 height 38
select select "13"
click at [315, 97] on select "Select Basic Skirt Jeans Leggings Pants Shorts Basic Sleeved Dress Basic Sleeve…" at bounding box center [468, 116] width 306 height 38
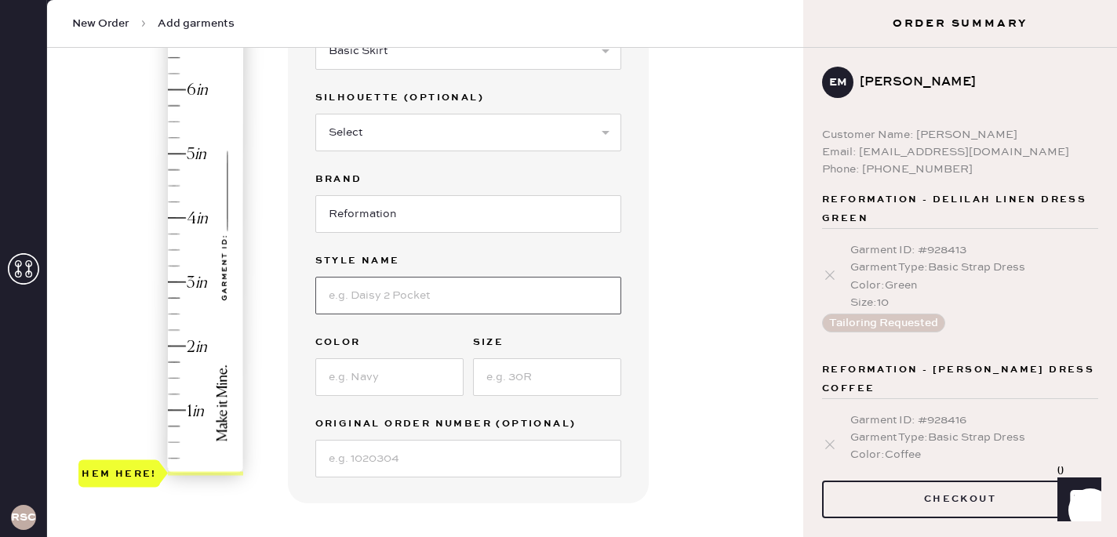
click at [351, 303] on input at bounding box center [468, 296] width 306 height 38
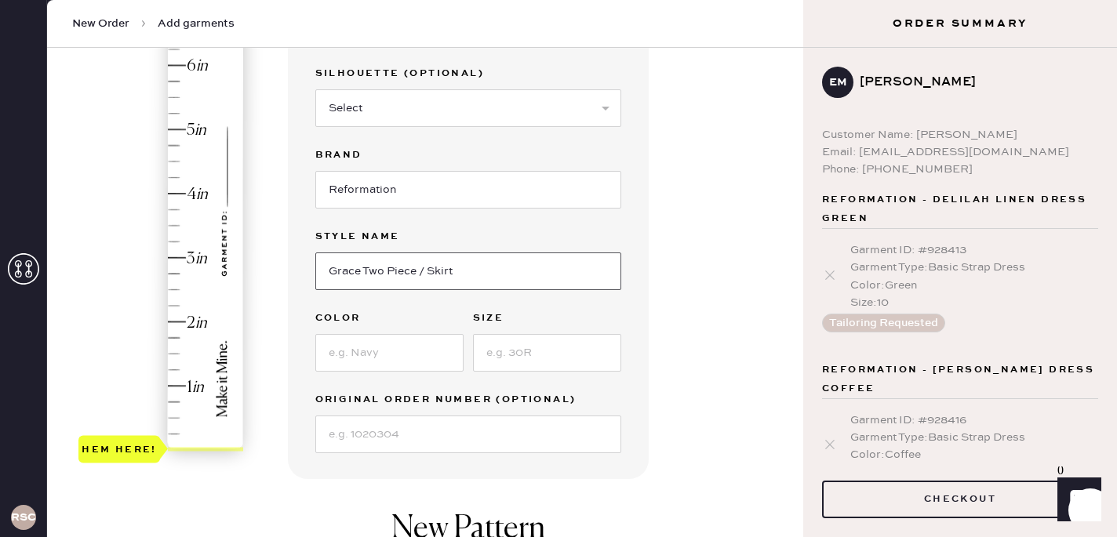
scroll to position [229, 0]
type input "Grace Two Piece / Skirt"
click at [362, 360] on input at bounding box center [389, 355] width 148 height 38
type input "sundried tomato"
click at [515, 356] on input at bounding box center [547, 355] width 148 height 38
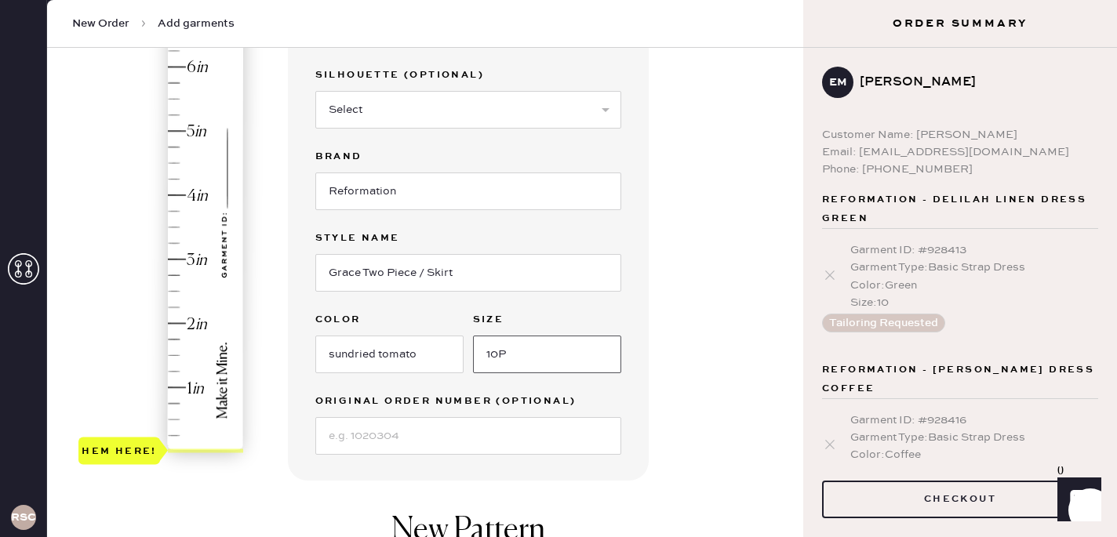
type input "10P"
type input "2.25"
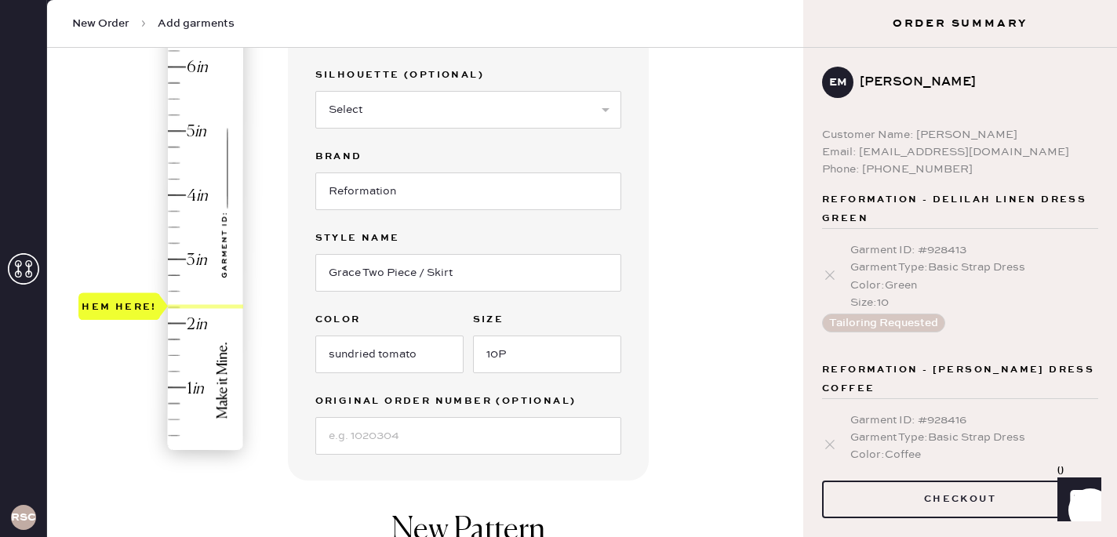
click at [176, 310] on div "Hem here!" at bounding box center [161, 227] width 167 height 463
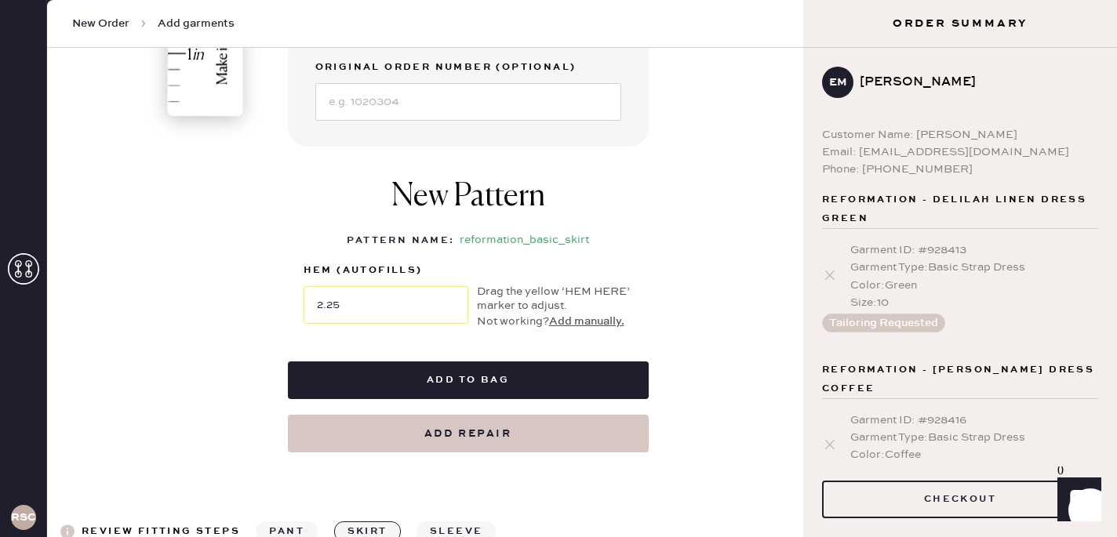
scroll to position [566, 0]
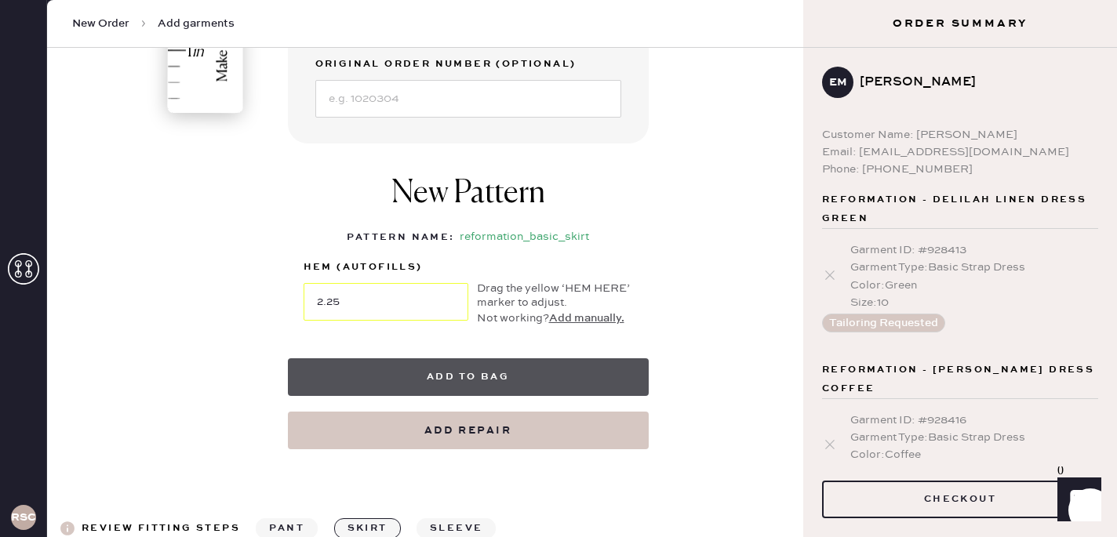
click at [499, 394] on button "Add to bag" at bounding box center [468, 377] width 361 height 38
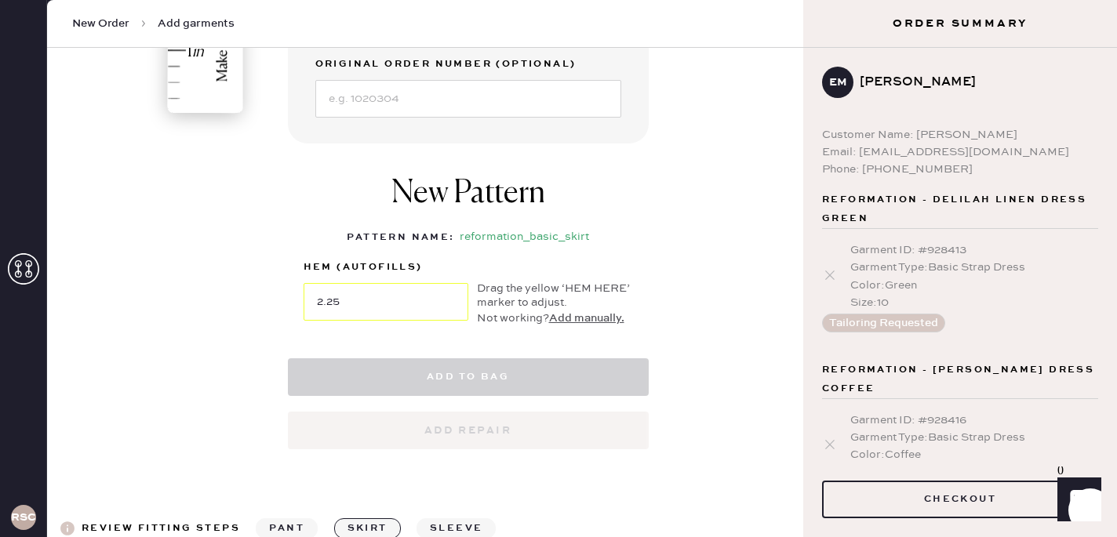
select select
select select "13"
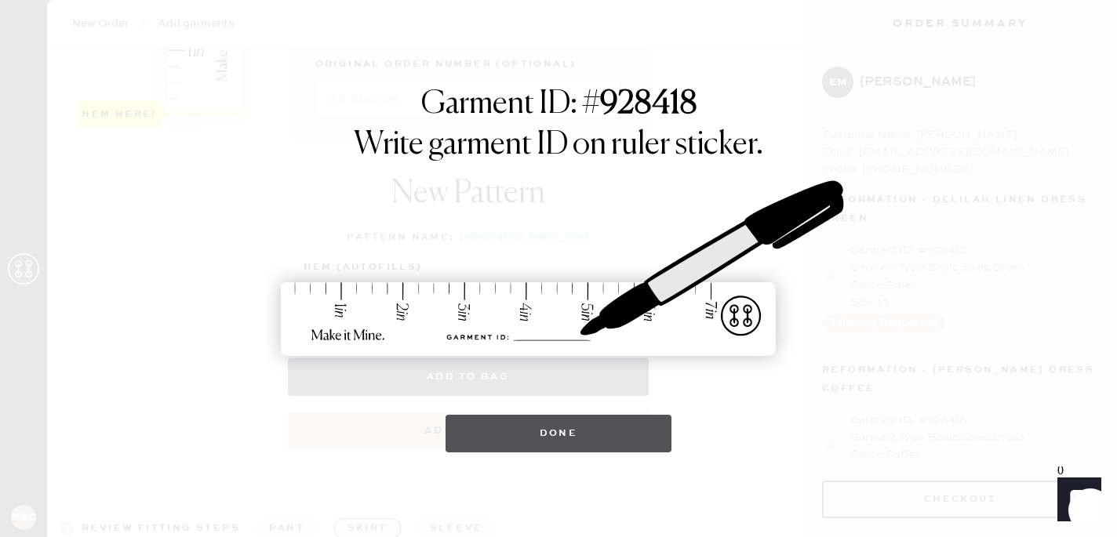
click at [543, 433] on button "Done" at bounding box center [558, 434] width 227 height 38
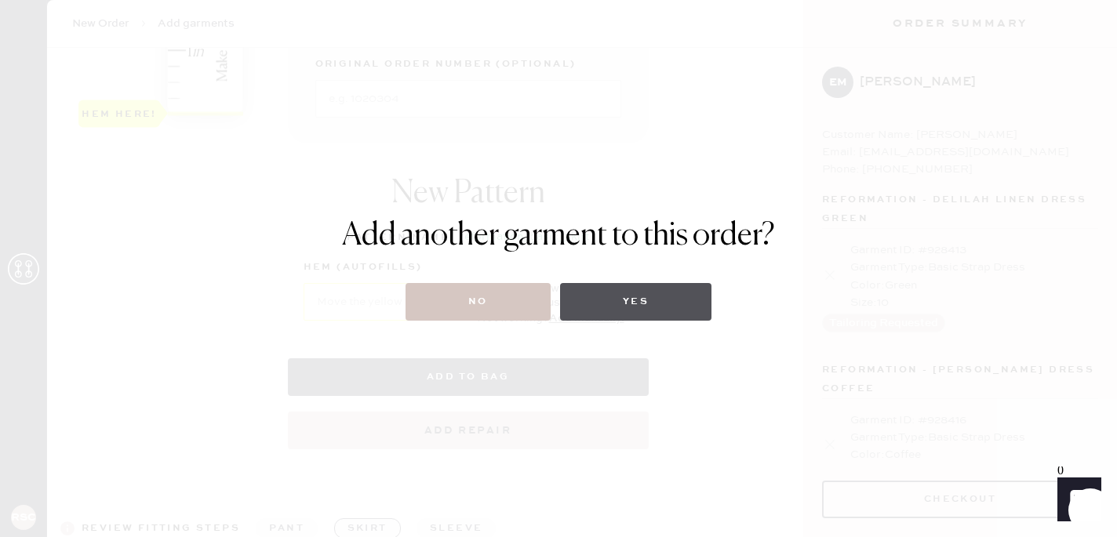
click at [628, 300] on button "Yes" at bounding box center [635, 302] width 151 height 38
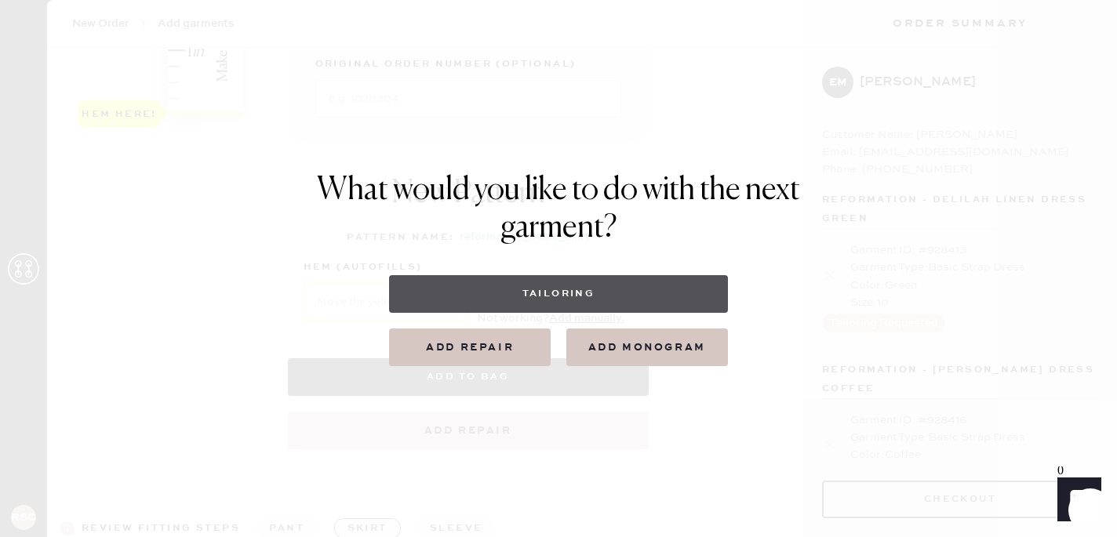
click at [569, 297] on button "Tailoring" at bounding box center [558, 294] width 338 height 38
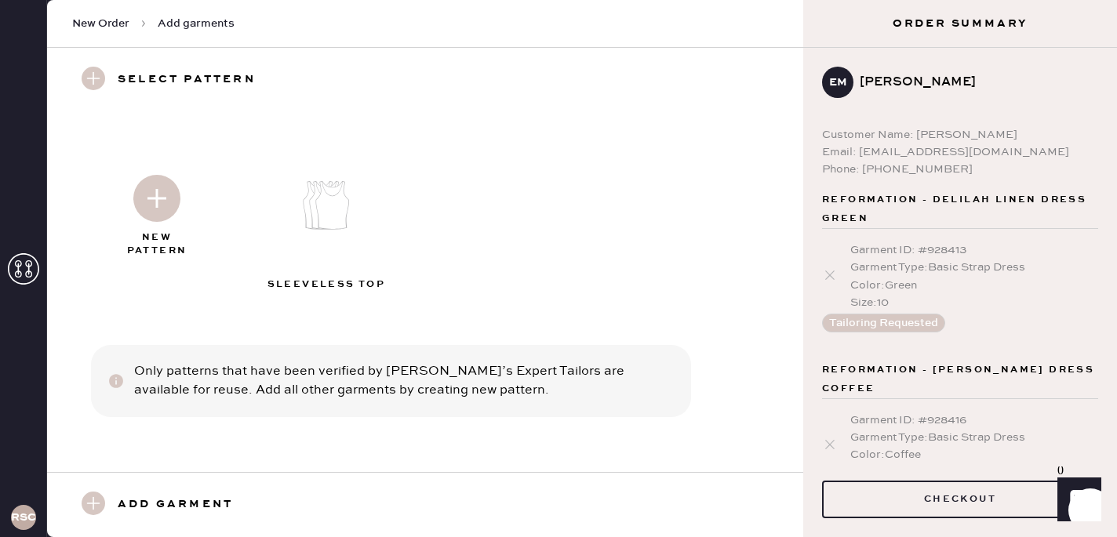
click at [174, 219] on img at bounding box center [156, 198] width 47 height 47
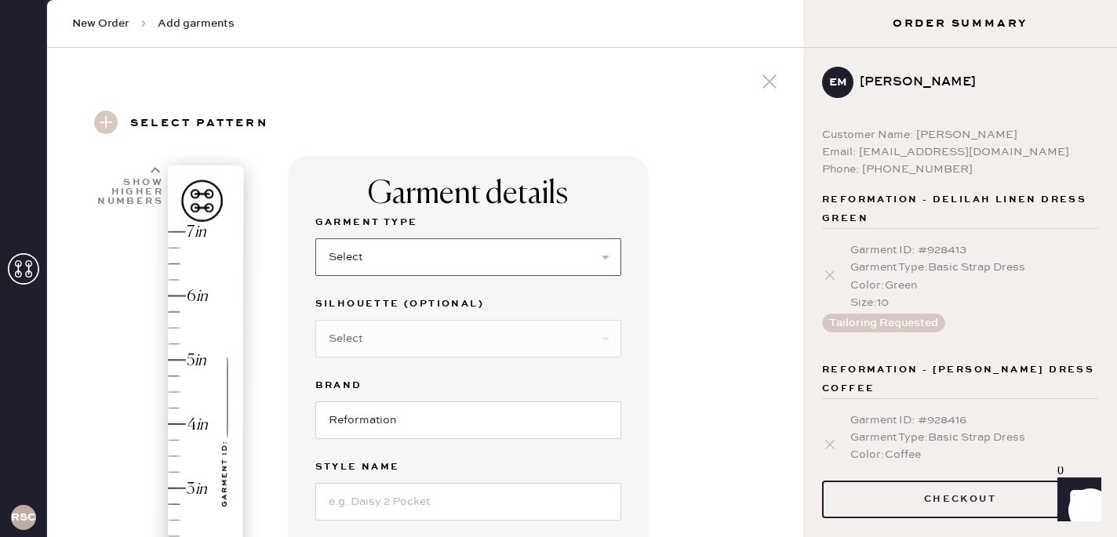
click at [366, 267] on select "Select Basic Skirt Jeans Leggings Pants Shorts Basic Sleeved Dress Basic Sleeve…" at bounding box center [468, 257] width 306 height 38
select select "15"
click at [315, 238] on select "Select Basic Skirt Jeans Leggings Pants Shorts Basic Sleeved Dress Basic Sleeve…" at bounding box center [468, 257] width 306 height 38
click at [462, 326] on select "Select Crop top Full Length Other" at bounding box center [468, 339] width 306 height 38
select select "70"
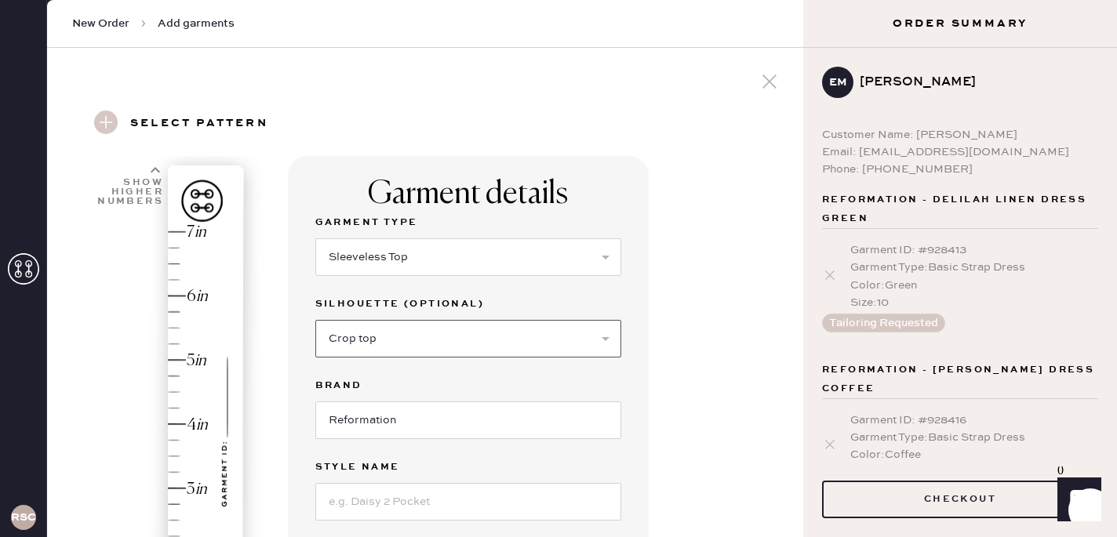
click at [315, 320] on select "Select Crop top Full Length Other" at bounding box center [468, 339] width 306 height 38
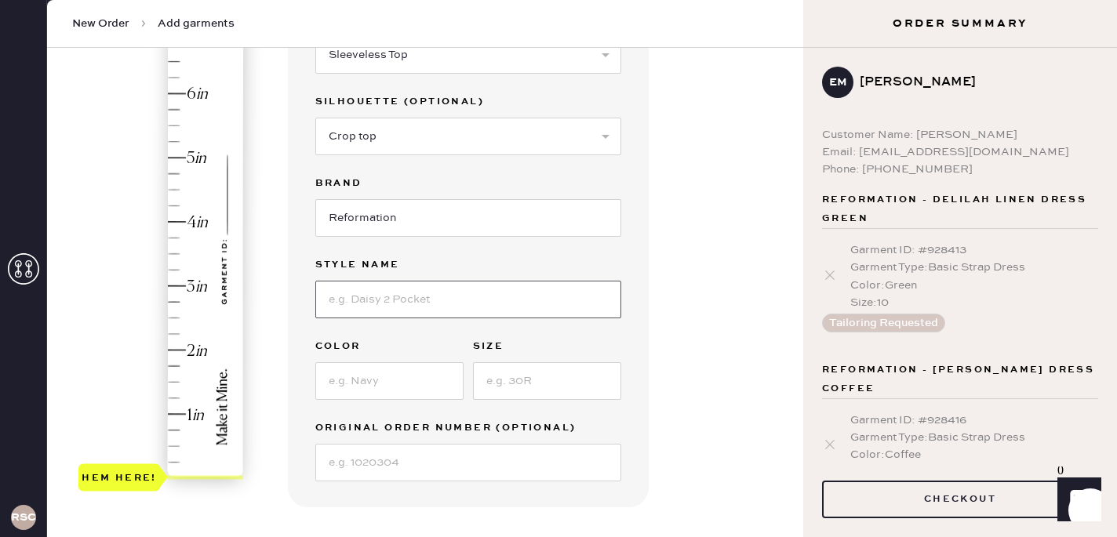
click at [490, 301] on input at bounding box center [468, 300] width 306 height 38
type input "Sasha Linen Top"
click at [436, 373] on input at bounding box center [389, 381] width 148 height 38
type input "Oatmeal"
click at [540, 384] on input at bounding box center [547, 381] width 148 height 38
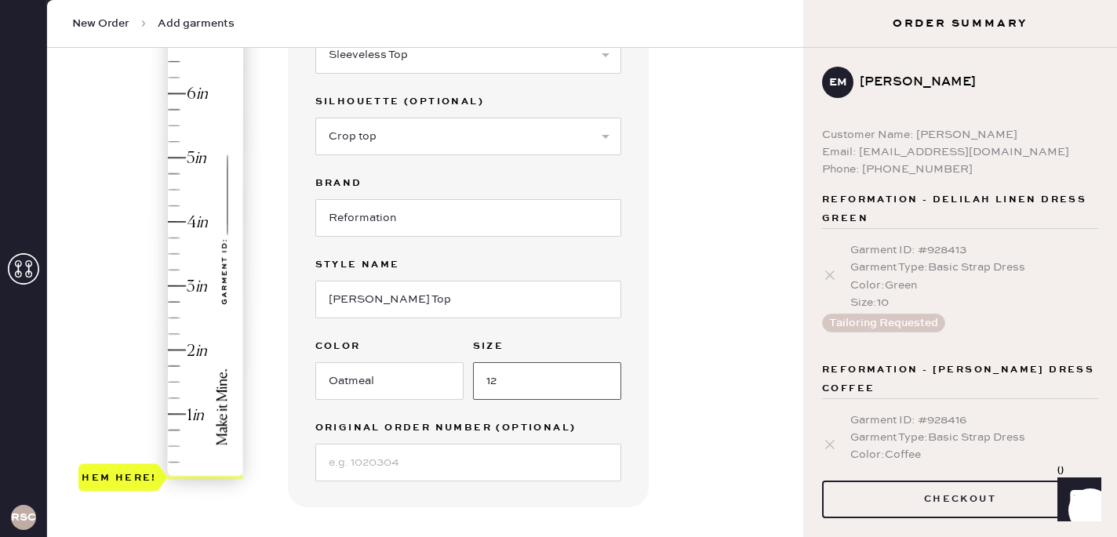
type input "12"
click at [187, 420] on div "Hem here!" at bounding box center [161, 254] width 167 height 463
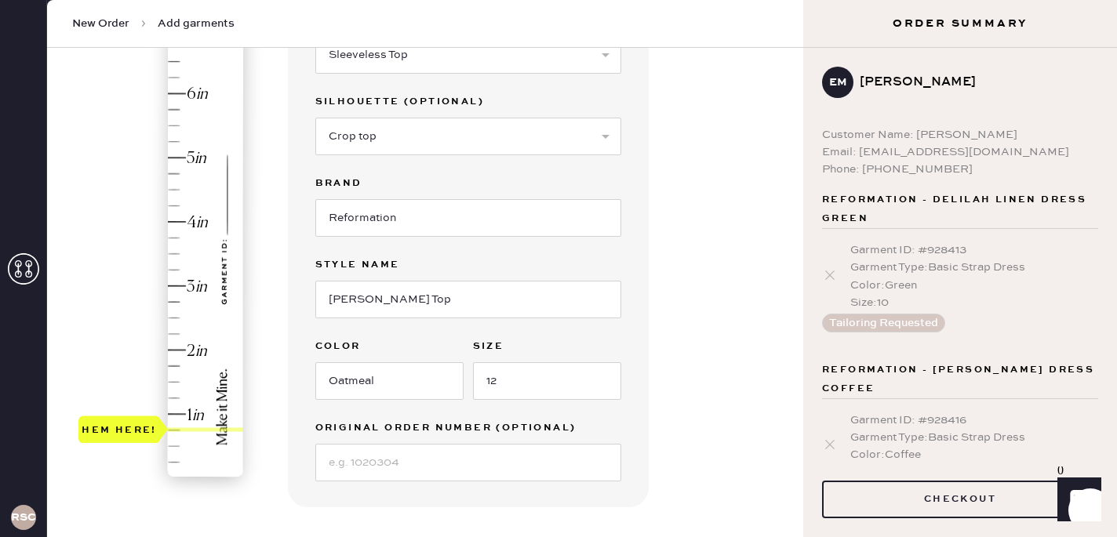
type input "1"
click at [191, 416] on div "Hem here!" at bounding box center [161, 254] width 167 height 463
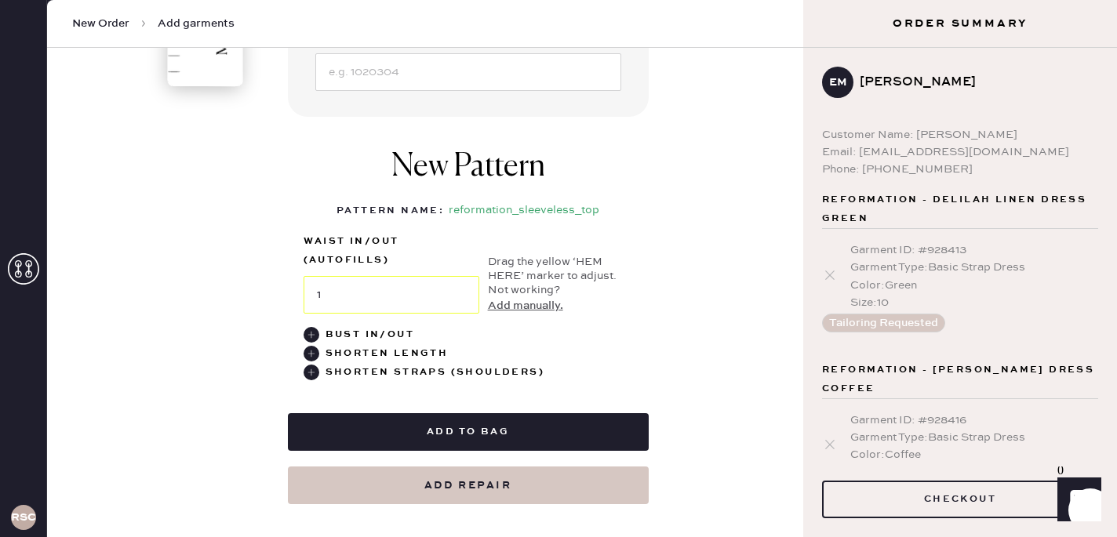
scroll to position [592, 0]
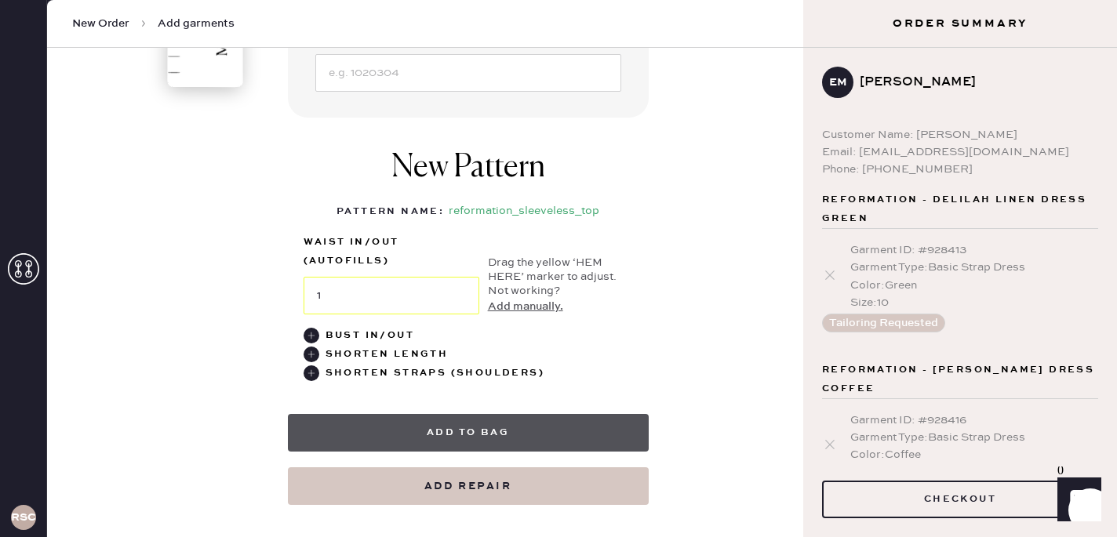
click at [338, 431] on button "Add to bag" at bounding box center [468, 433] width 361 height 38
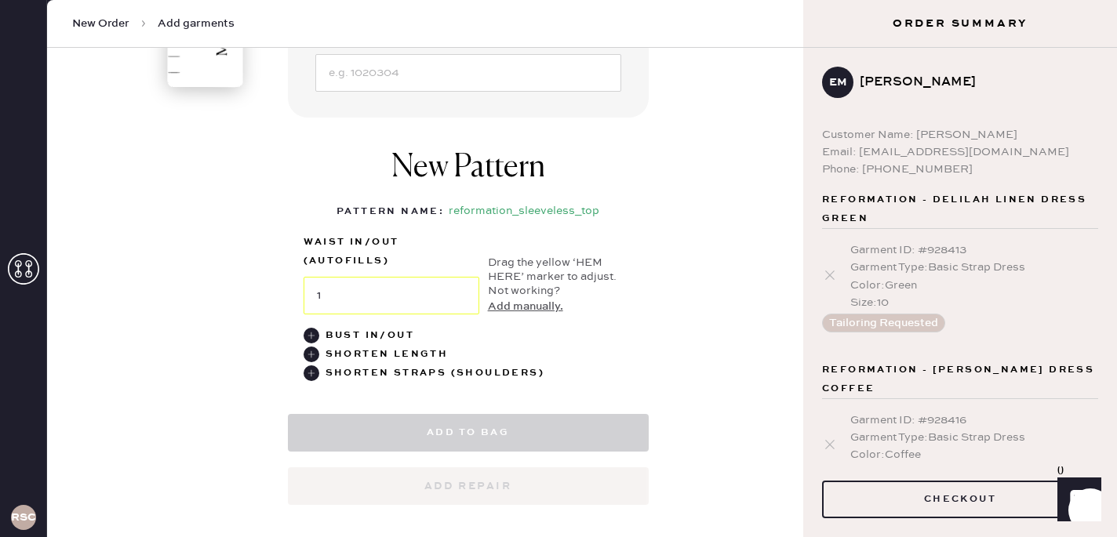
select select
select select "15"
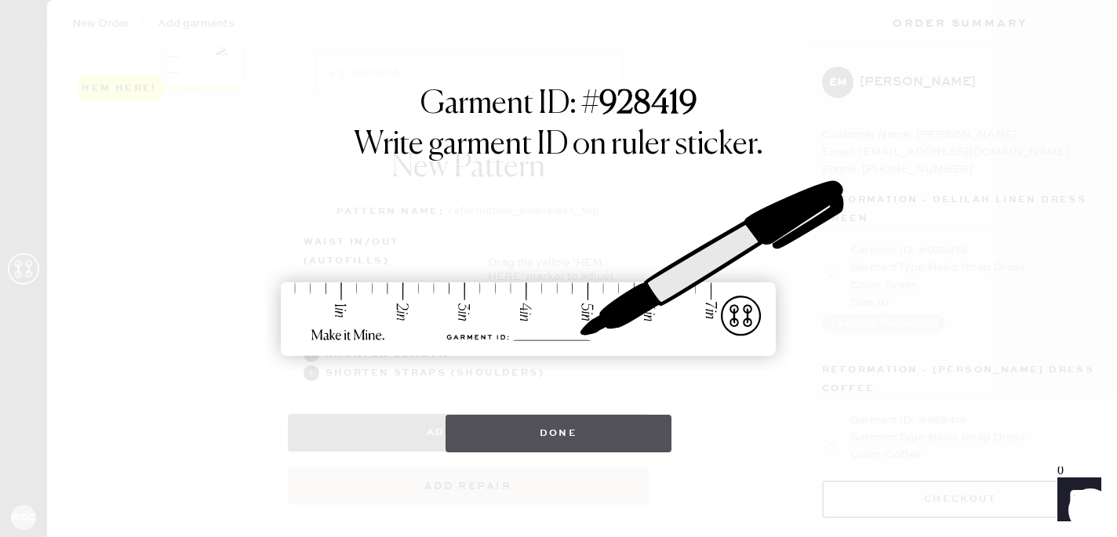
click at [522, 424] on button "Done" at bounding box center [558, 434] width 227 height 38
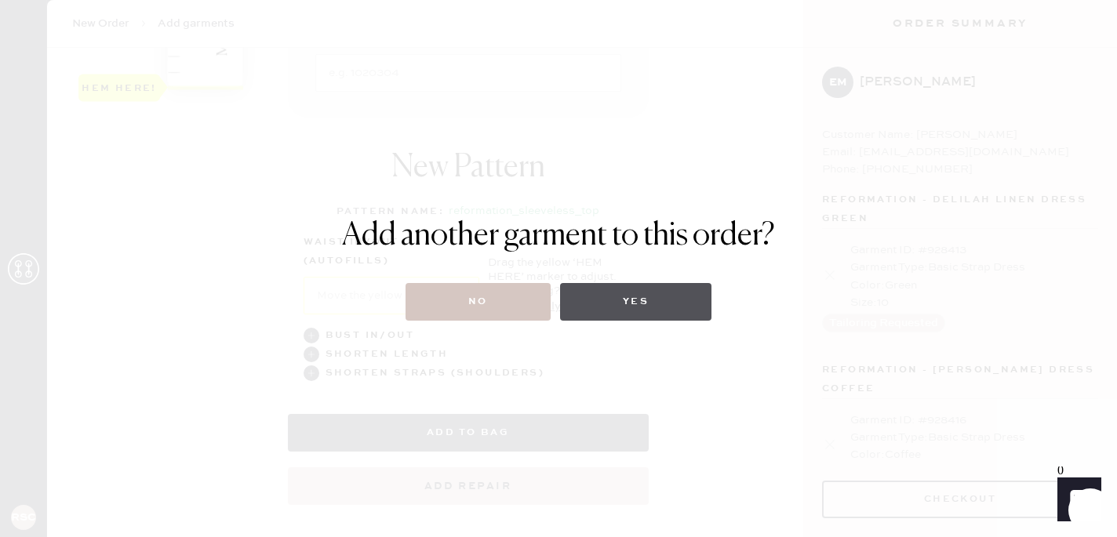
click at [654, 309] on button "Yes" at bounding box center [635, 302] width 151 height 38
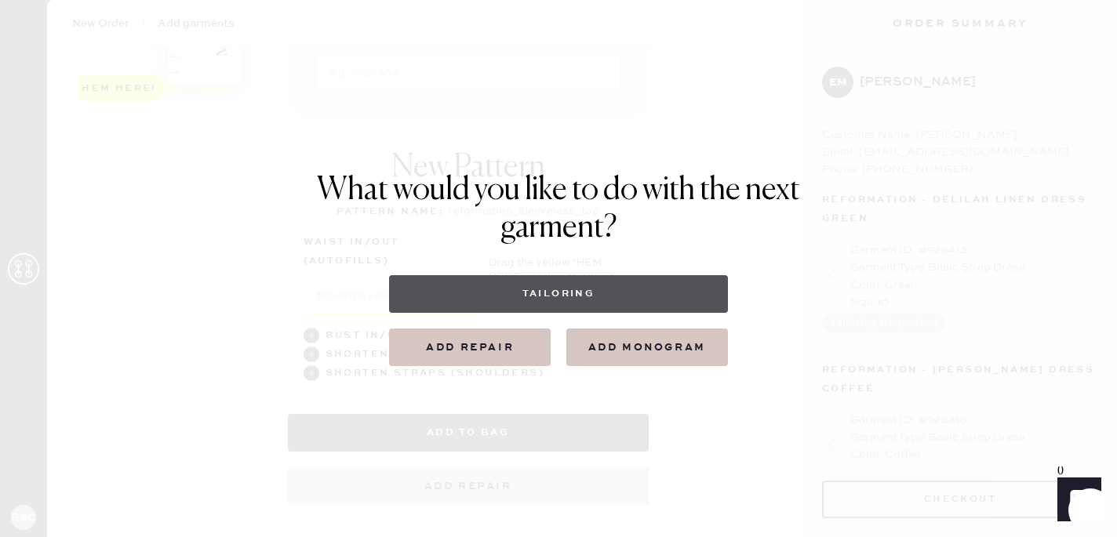
click at [585, 303] on button "Tailoring" at bounding box center [558, 294] width 338 height 38
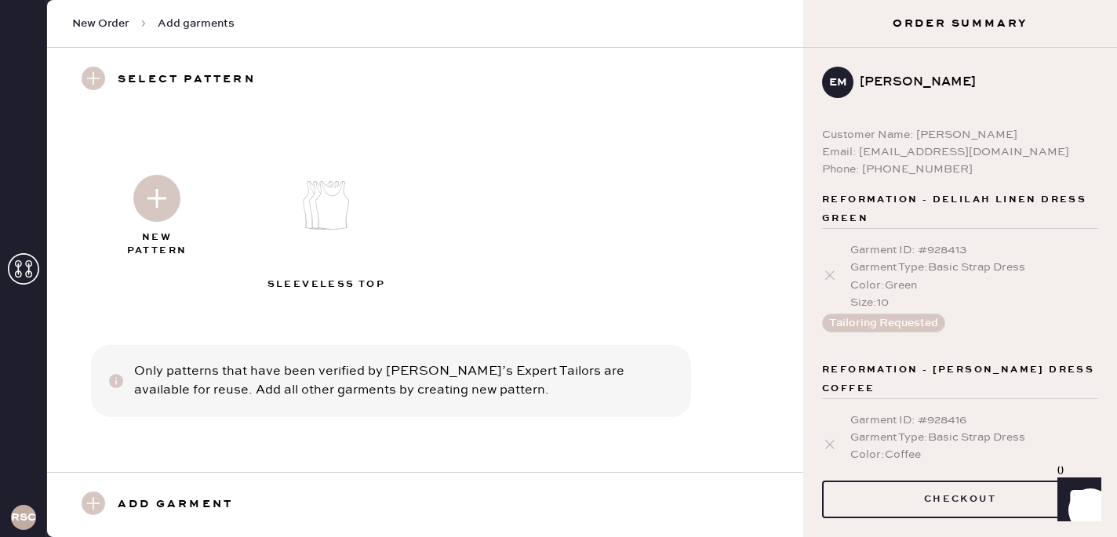
click at [158, 220] on img at bounding box center [156, 198] width 47 height 47
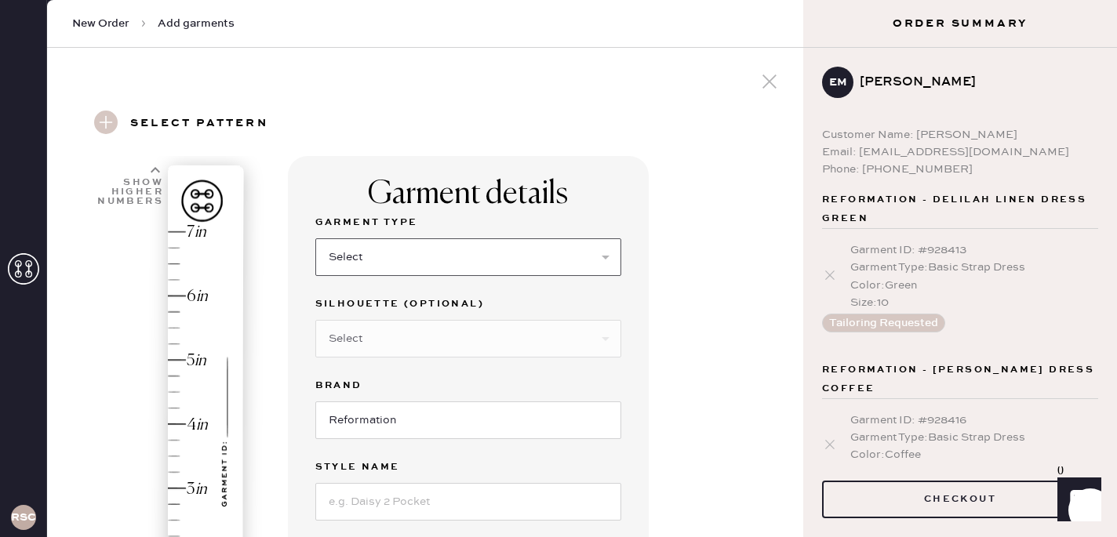
click at [396, 259] on select "Select Basic Skirt Jeans Leggings Pants Shorts Basic Sleeved Dress Basic Sleeve…" at bounding box center [468, 257] width 306 height 38
select select "6"
click at [315, 238] on select "Select Basic Skirt Jeans Leggings Pants Shorts Basic Sleeved Dress Basic Sleeve…" at bounding box center [468, 257] width 306 height 38
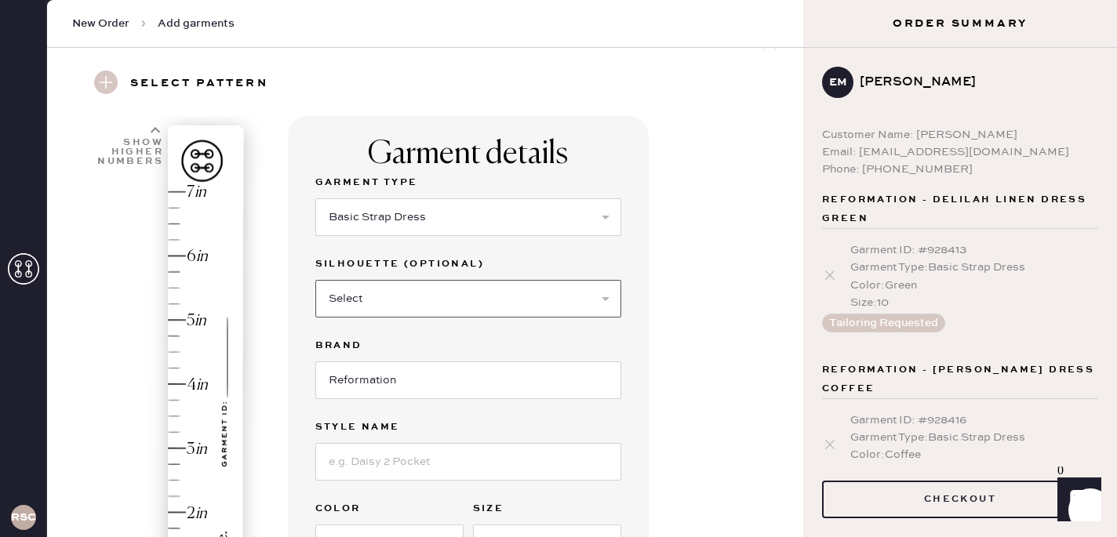
click at [454, 305] on select "Select Maxi Dress Midi Dress Mini Dress Other" at bounding box center [468, 299] width 306 height 38
select select "39"
click at [315, 280] on select "Select Maxi Dress Midi Dress Mini Dress Other" at bounding box center [468, 299] width 306 height 38
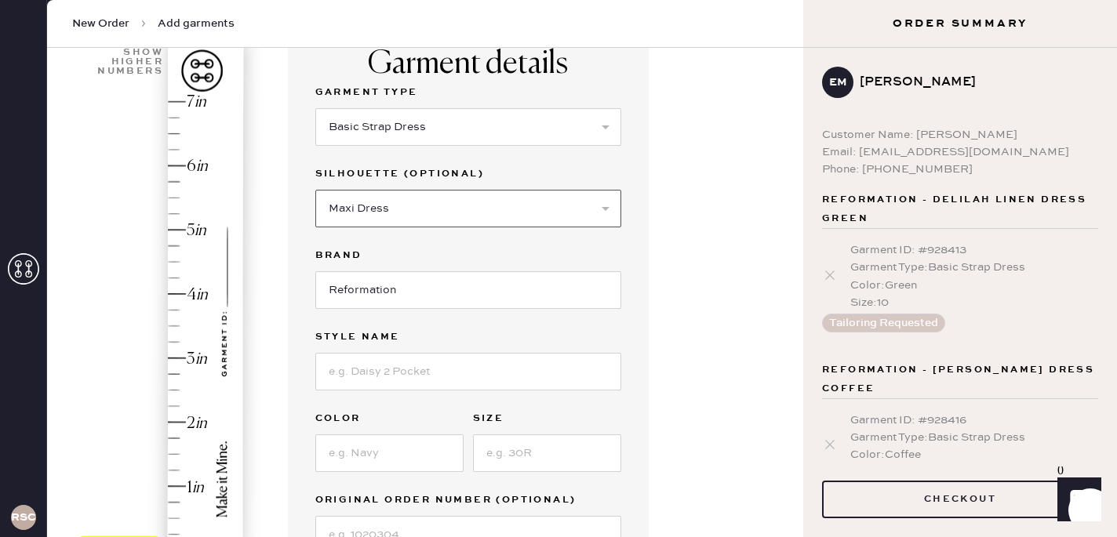
scroll to position [151, 0]
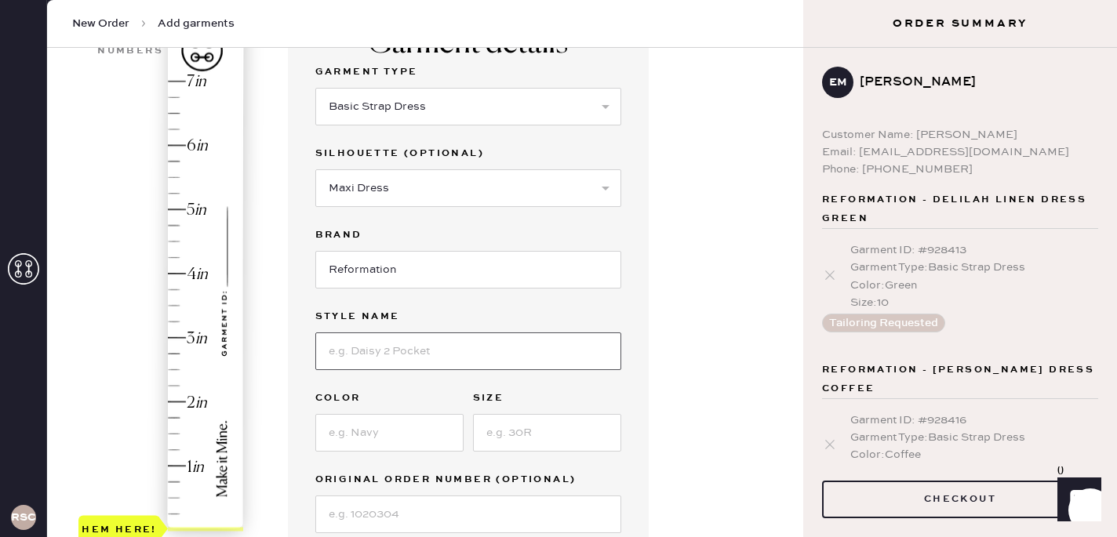
click at [370, 349] on input at bounding box center [468, 351] width 306 height 38
type input "Brie Silk Dress"
click at [356, 428] on input at bounding box center [389, 433] width 148 height 38
type input "Pine Tree"
click at [496, 447] on input at bounding box center [547, 433] width 148 height 38
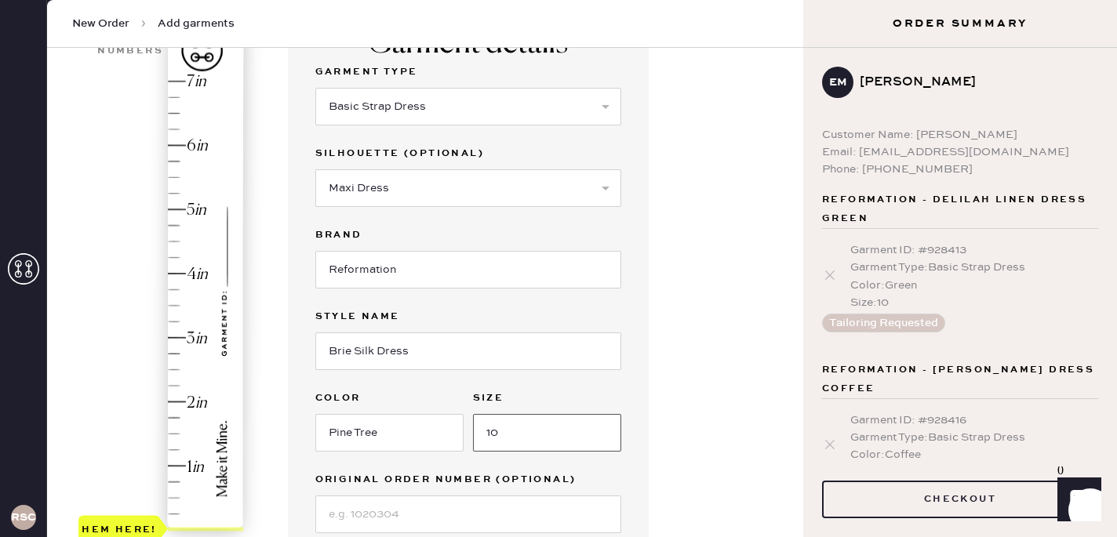
type input "10"
click at [306, 381] on div "Garment details Garment Type Select Basic Skirt Jeans Leggings Pants Shorts Bas…" at bounding box center [468, 282] width 361 height 554
type input "5.5"
click at [180, 178] on div "Hem here!" at bounding box center [161, 305] width 167 height 463
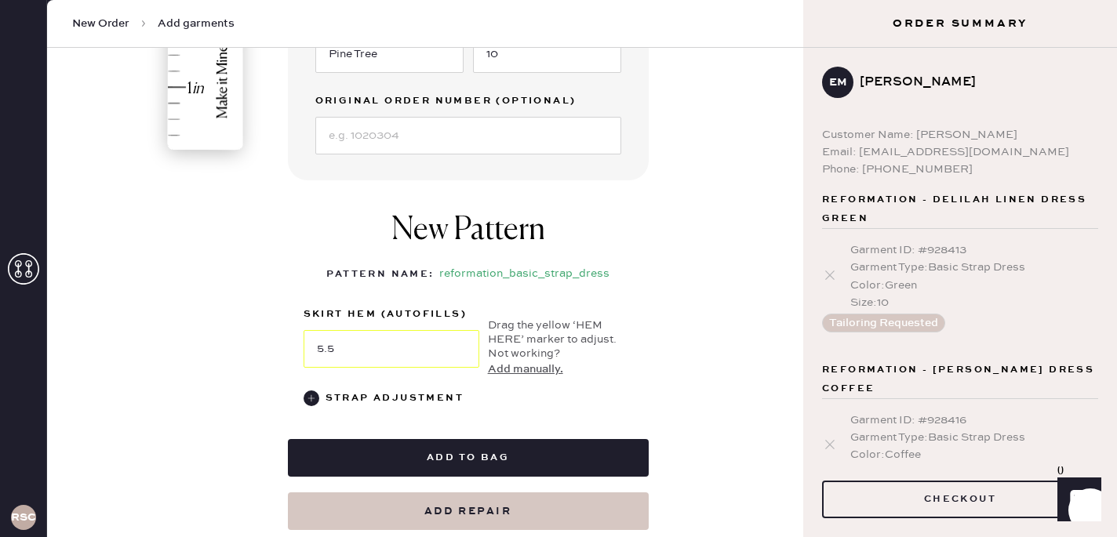
scroll to position [539, 0]
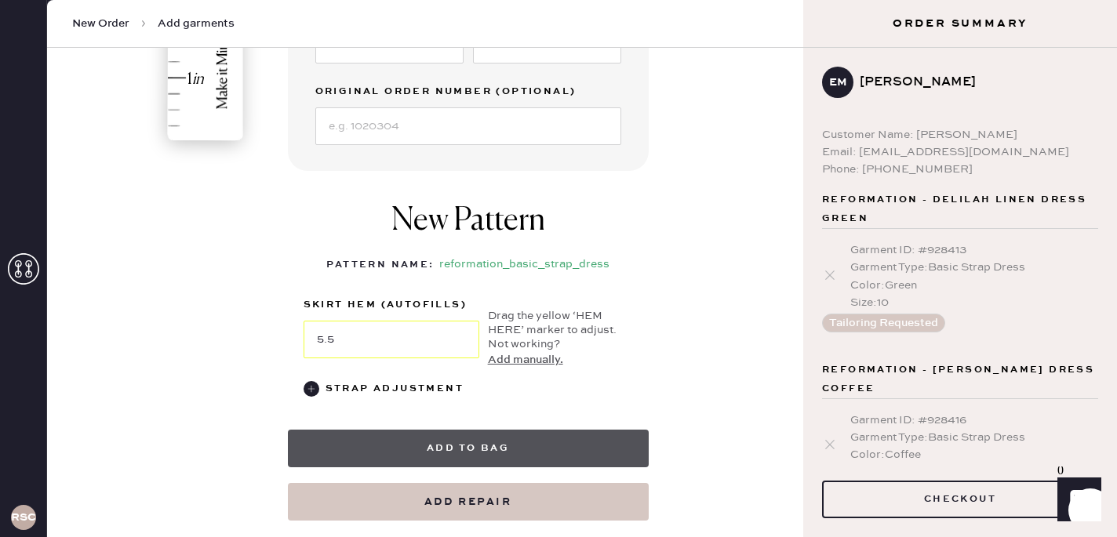
click at [422, 446] on button "Add to bag" at bounding box center [468, 449] width 361 height 38
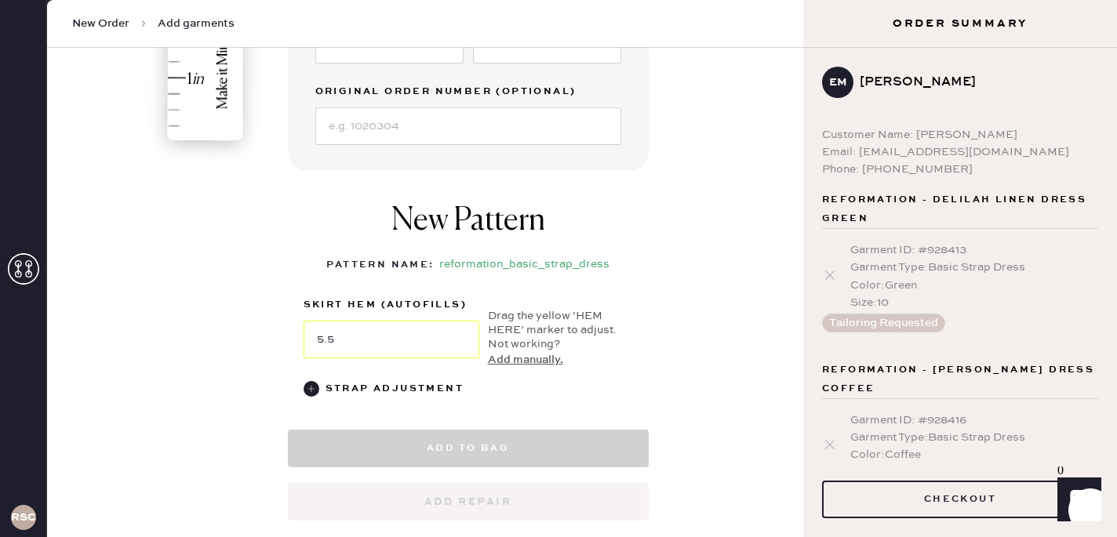
select select
select select "6"
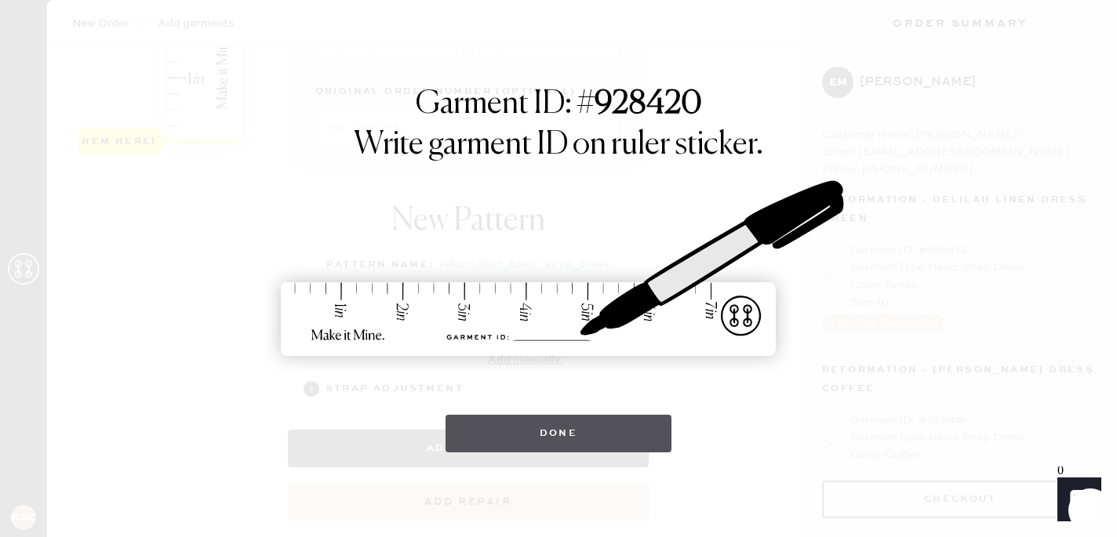
click at [558, 431] on button "Done" at bounding box center [558, 434] width 227 height 38
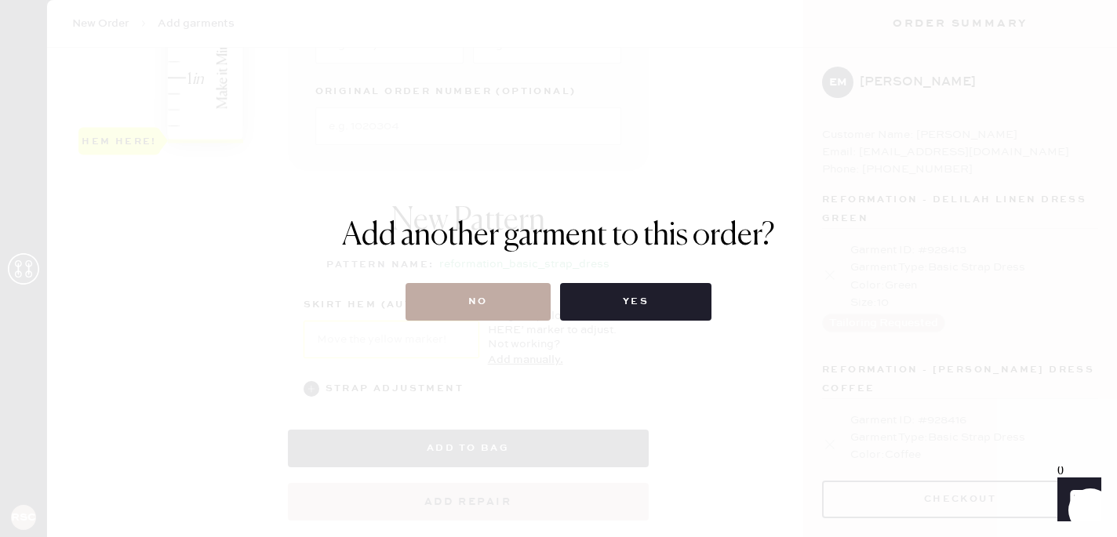
click at [485, 317] on button "No" at bounding box center [477, 302] width 145 height 38
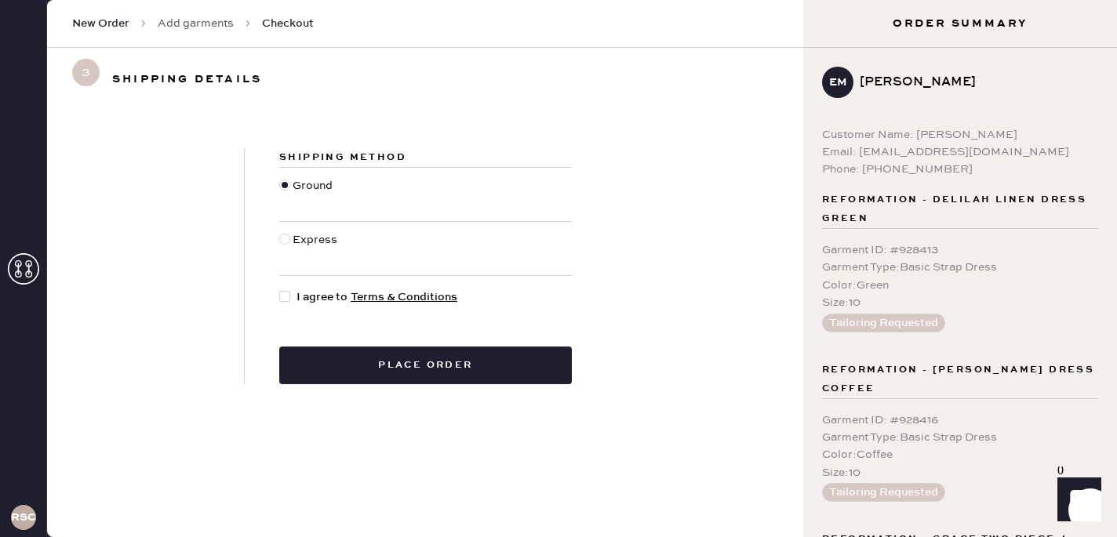
click at [299, 301] on span "I agree to Terms & Conditions" at bounding box center [376, 297] width 161 height 17
click at [280, 289] on input "I agree to Terms & Conditions" at bounding box center [279, 289] width 1 height 1
checkbox input "true"
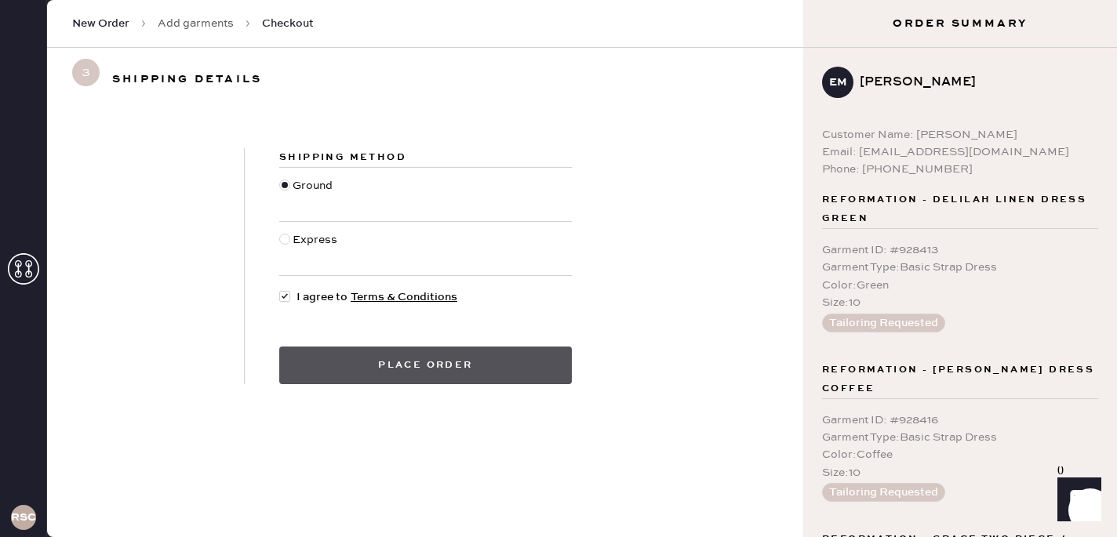
click at [398, 369] on button "Place order" at bounding box center [425, 366] width 292 height 38
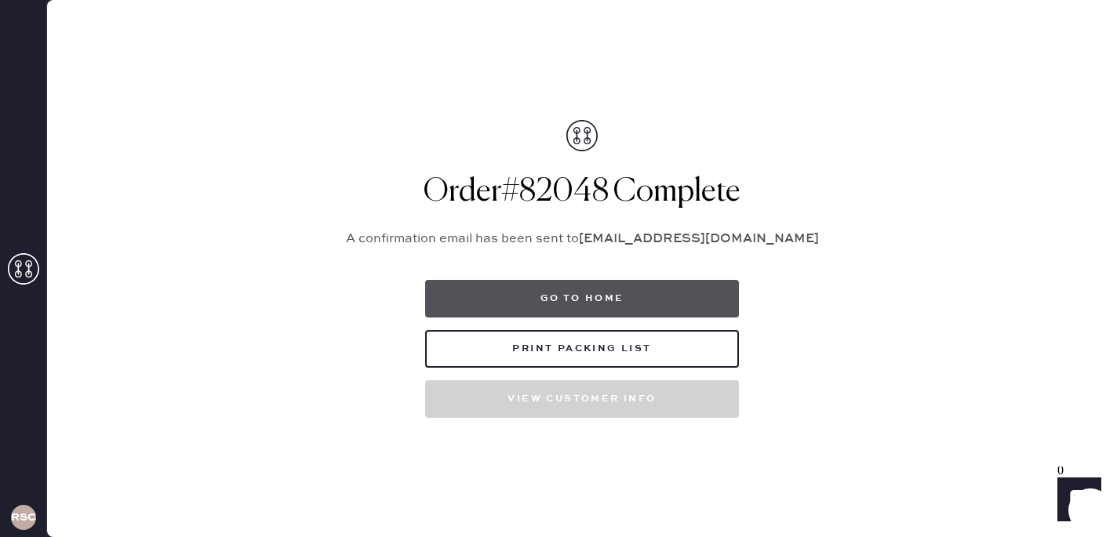
click at [594, 287] on button "Go to home" at bounding box center [582, 299] width 314 height 38
